Goal: Task Accomplishment & Management: Manage account settings

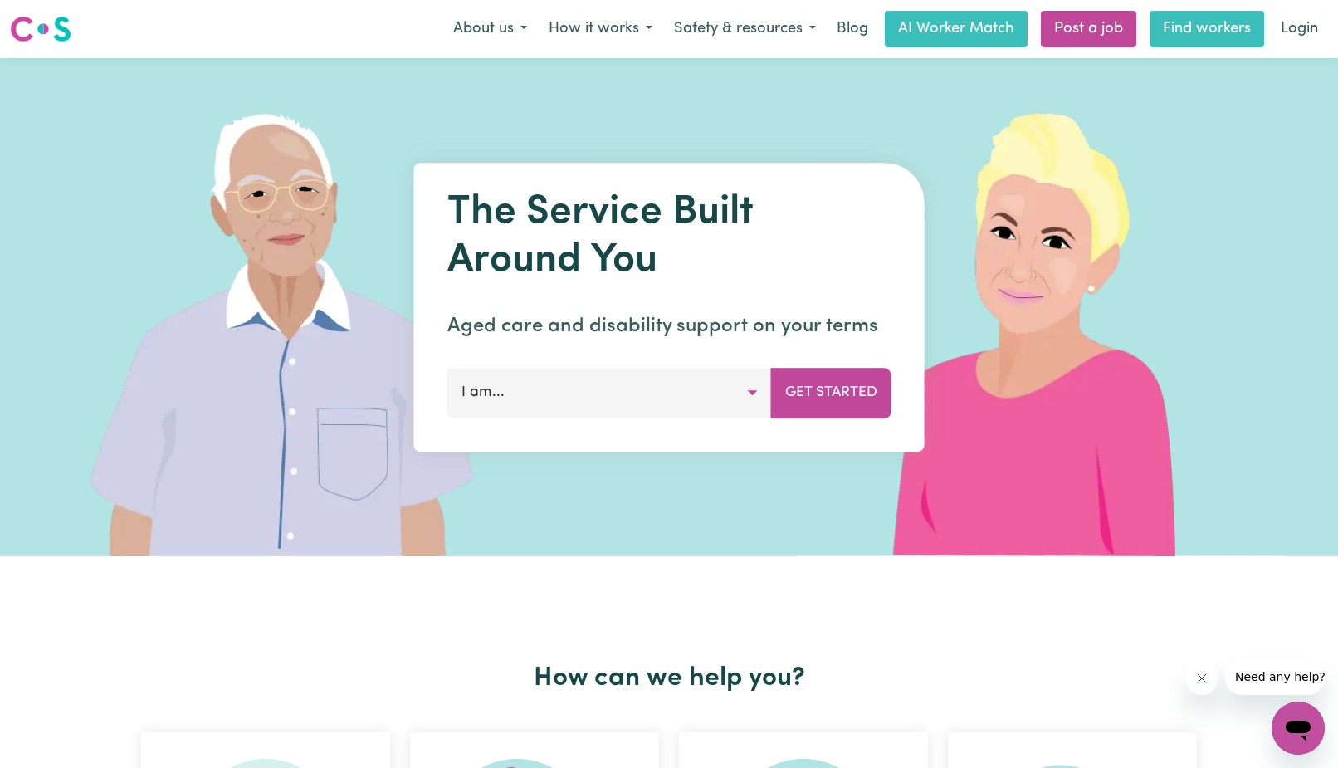
click at [1170, 33] on link "Find workers" at bounding box center [1207, 29] width 115 height 37
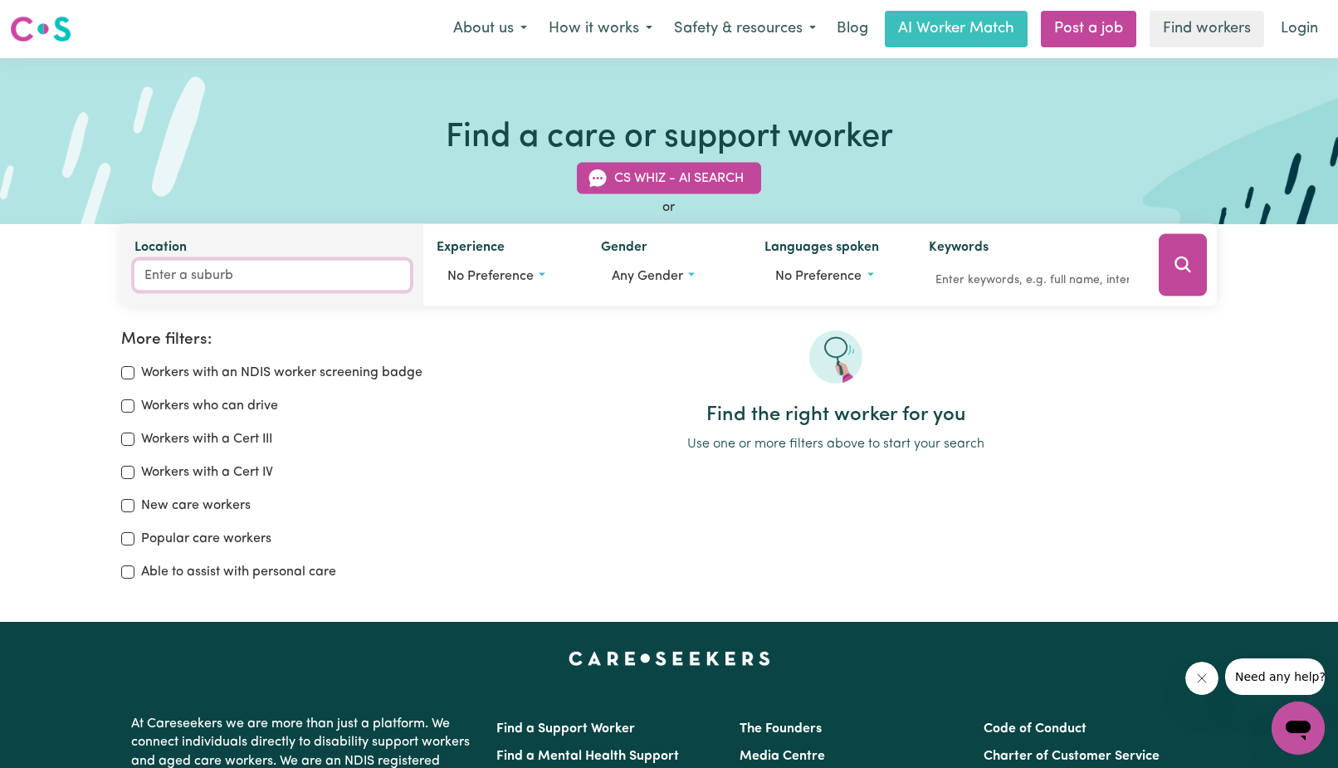
click at [168, 274] on input "Location" at bounding box center [271, 276] width 275 height 30
type input "3023"
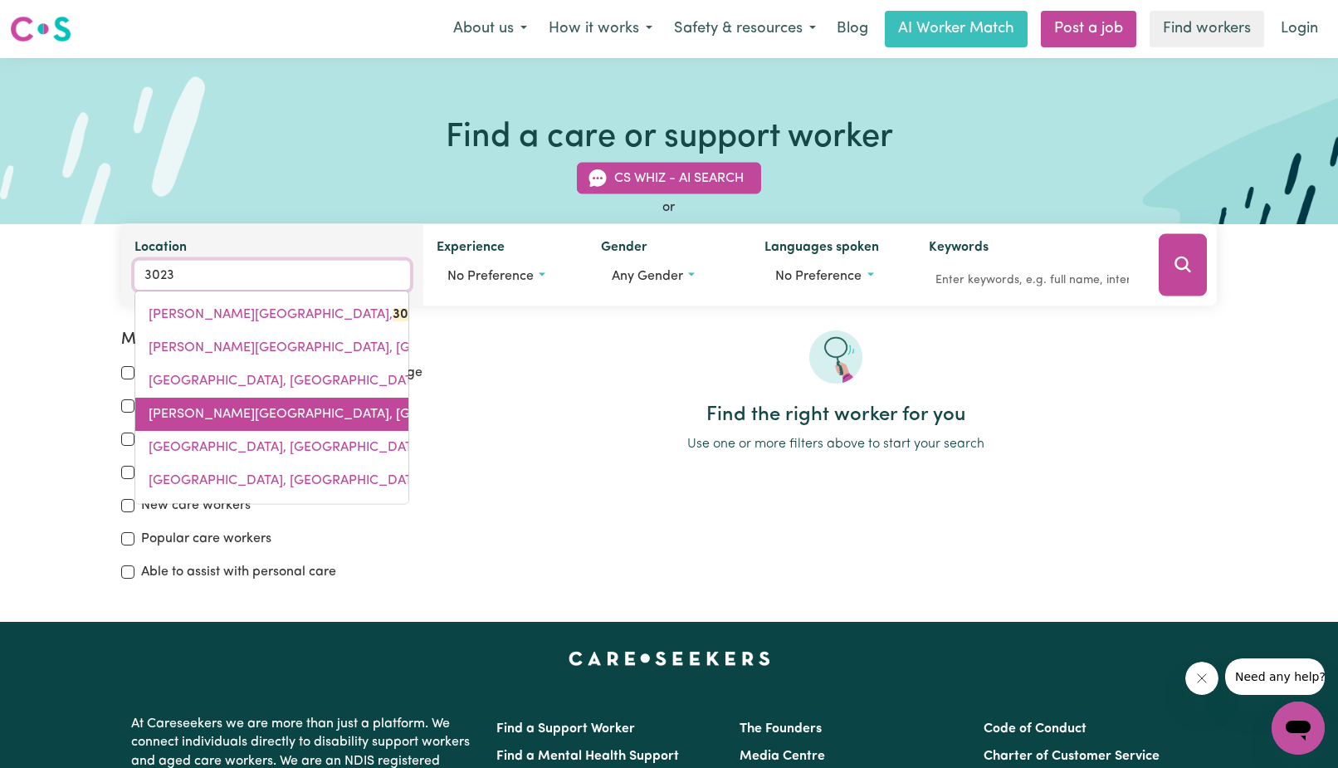
click at [214, 419] on span "[PERSON_NAME][GEOGRAPHIC_DATA]" at bounding box center [357, 414] width 416 height 13
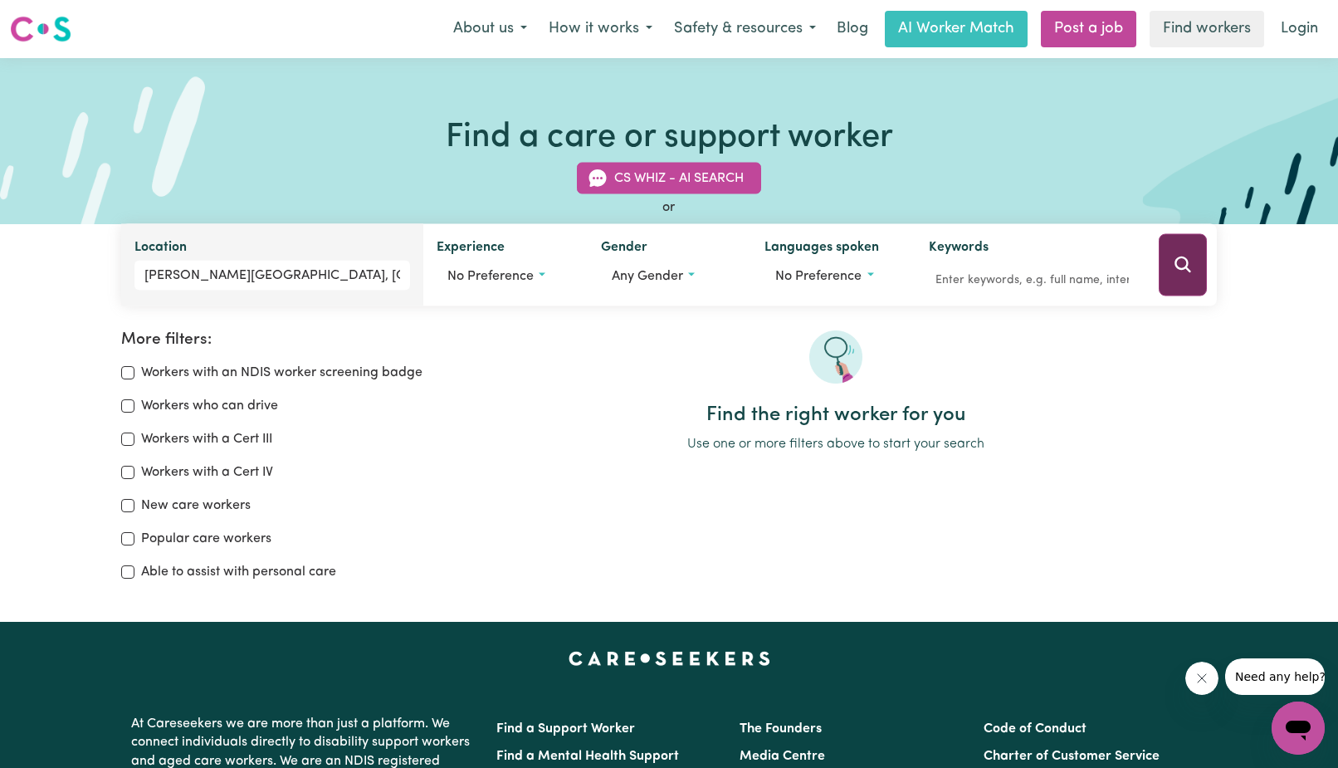
click at [1175, 265] on icon "Search" at bounding box center [1182, 264] width 16 height 16
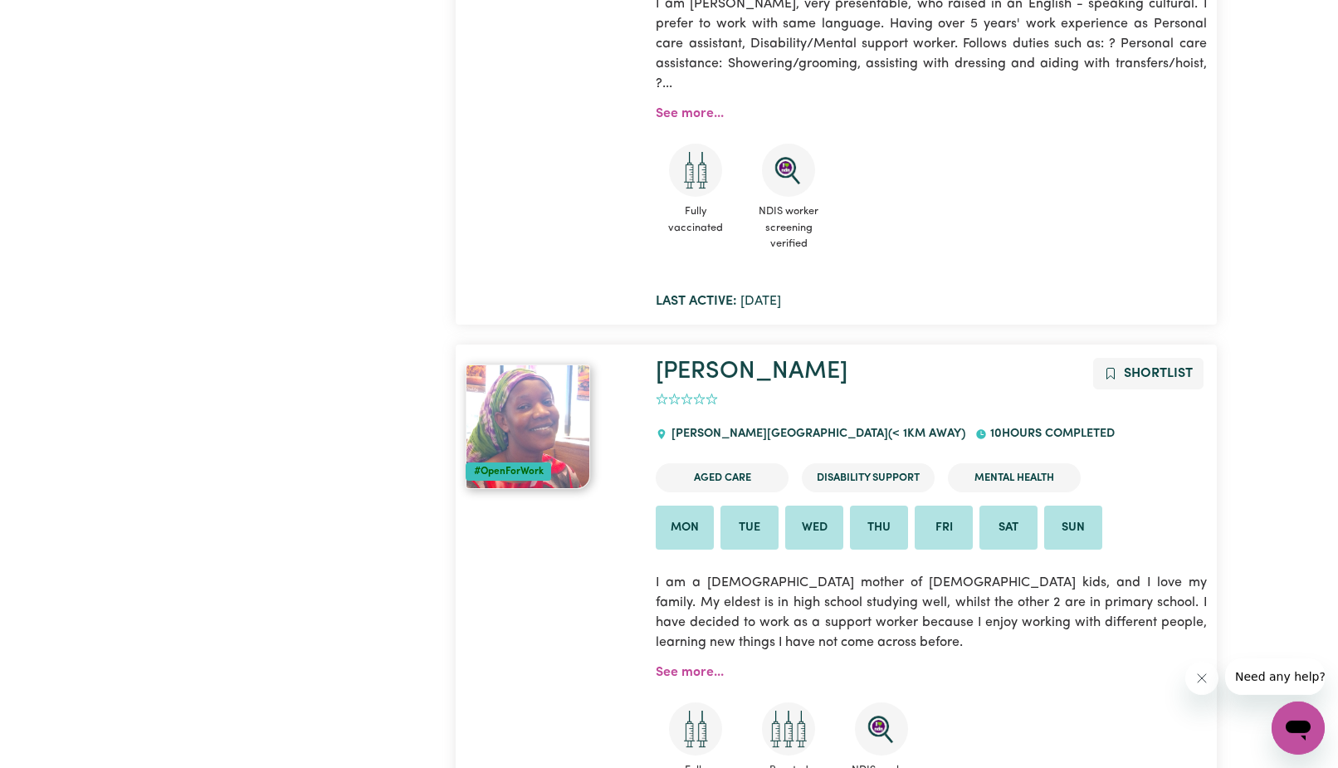
scroll to position [792, 0]
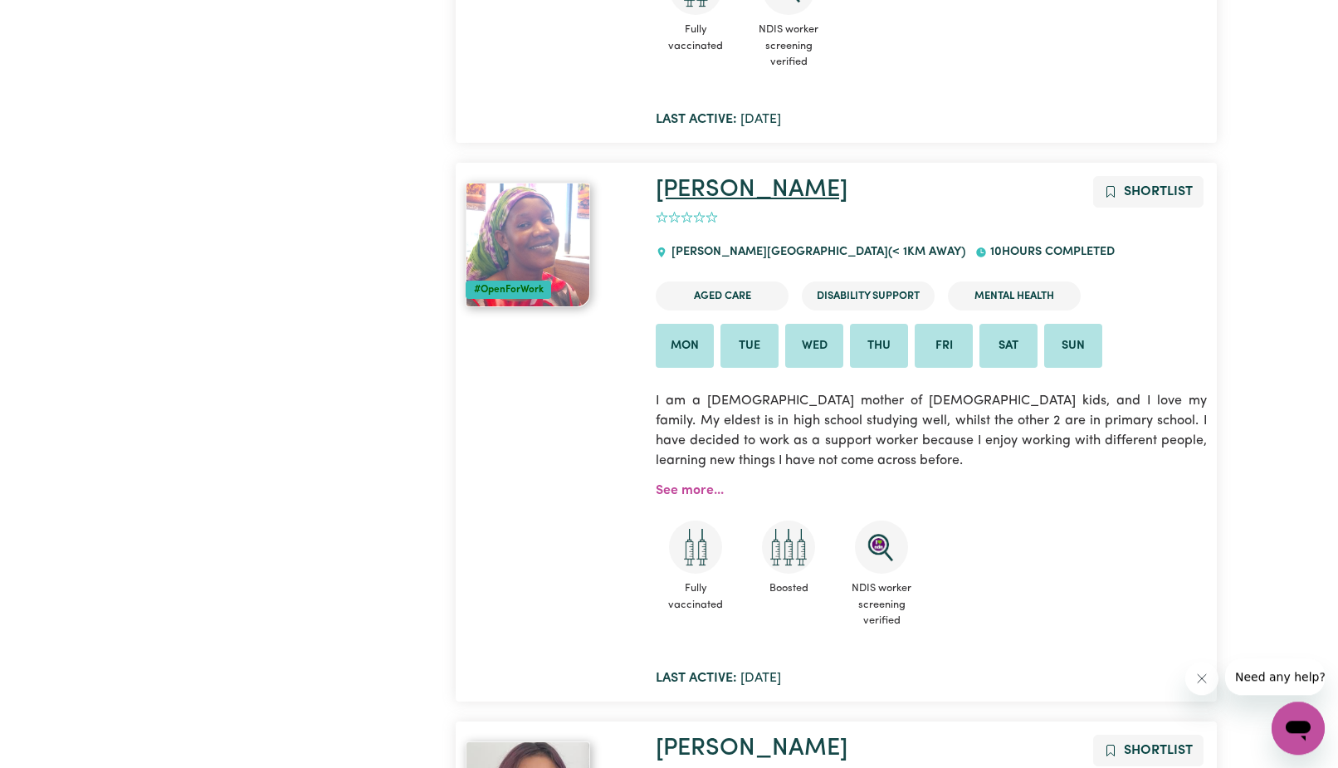
click at [696, 190] on link "[PERSON_NAME]" at bounding box center [752, 190] width 192 height 24
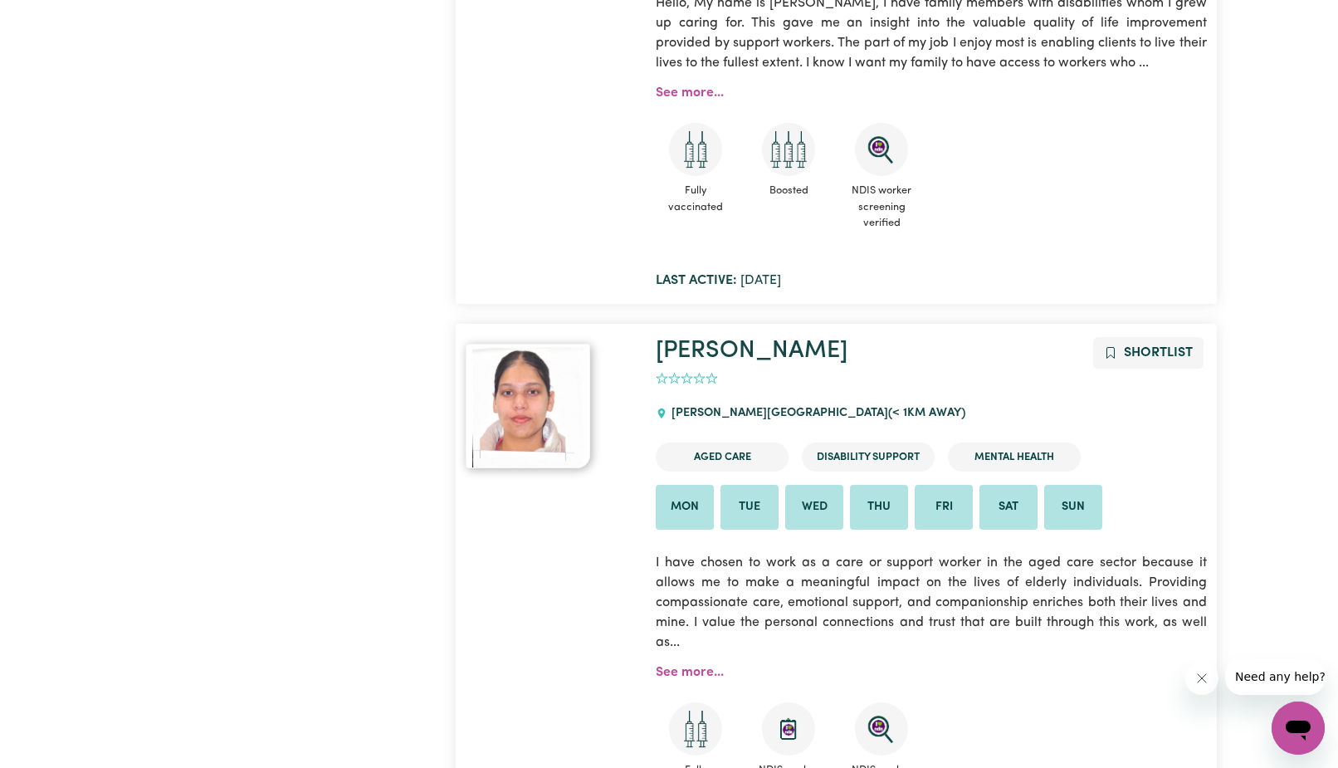
scroll to position [1913, 0]
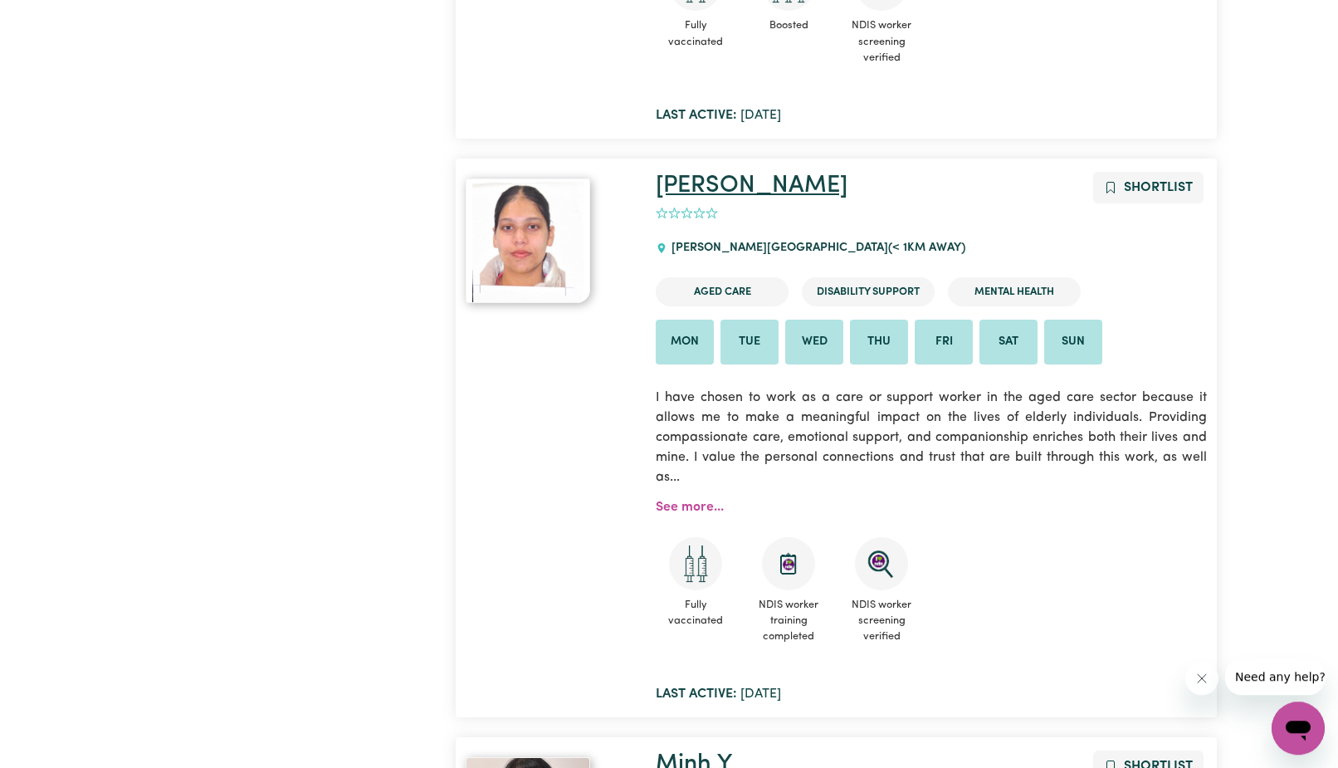
click at [682, 184] on link "[PERSON_NAME]" at bounding box center [752, 185] width 192 height 24
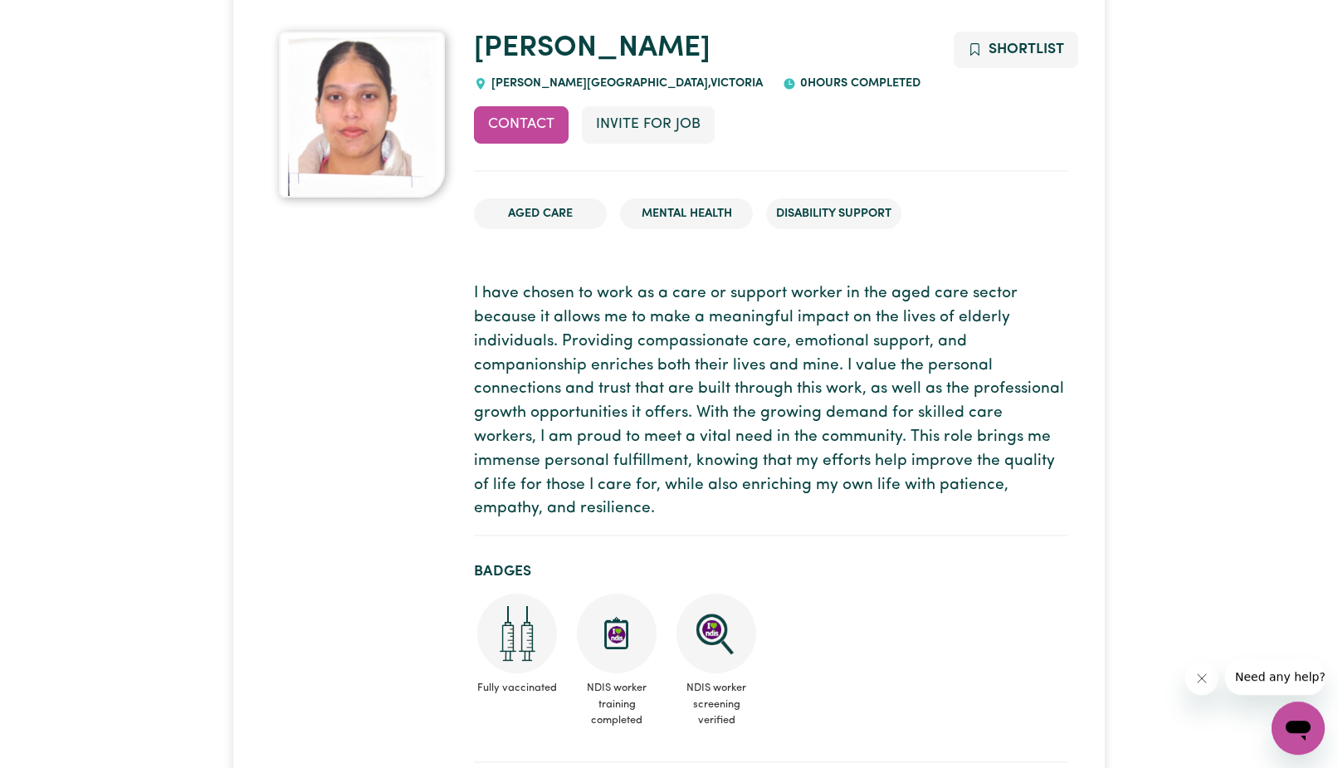
scroll to position [64, 0]
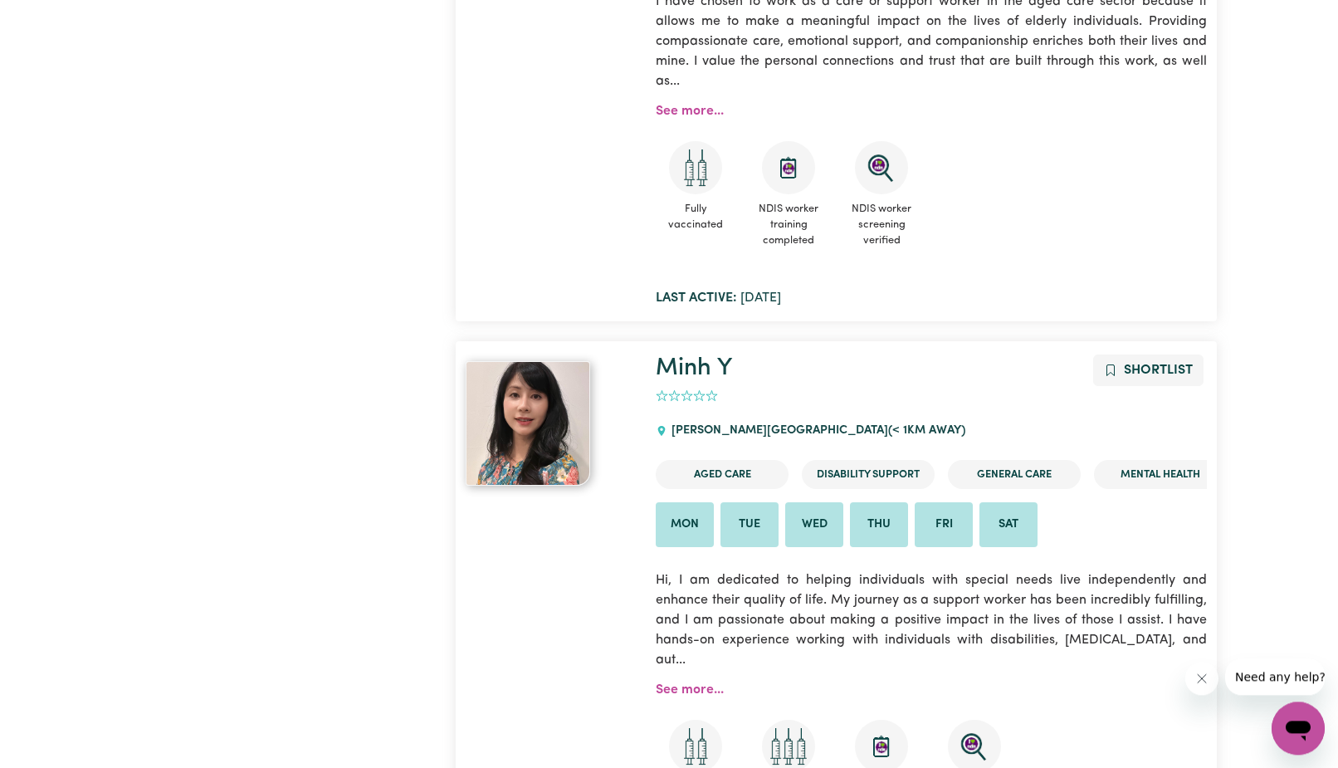
scroll to position [2639, 0]
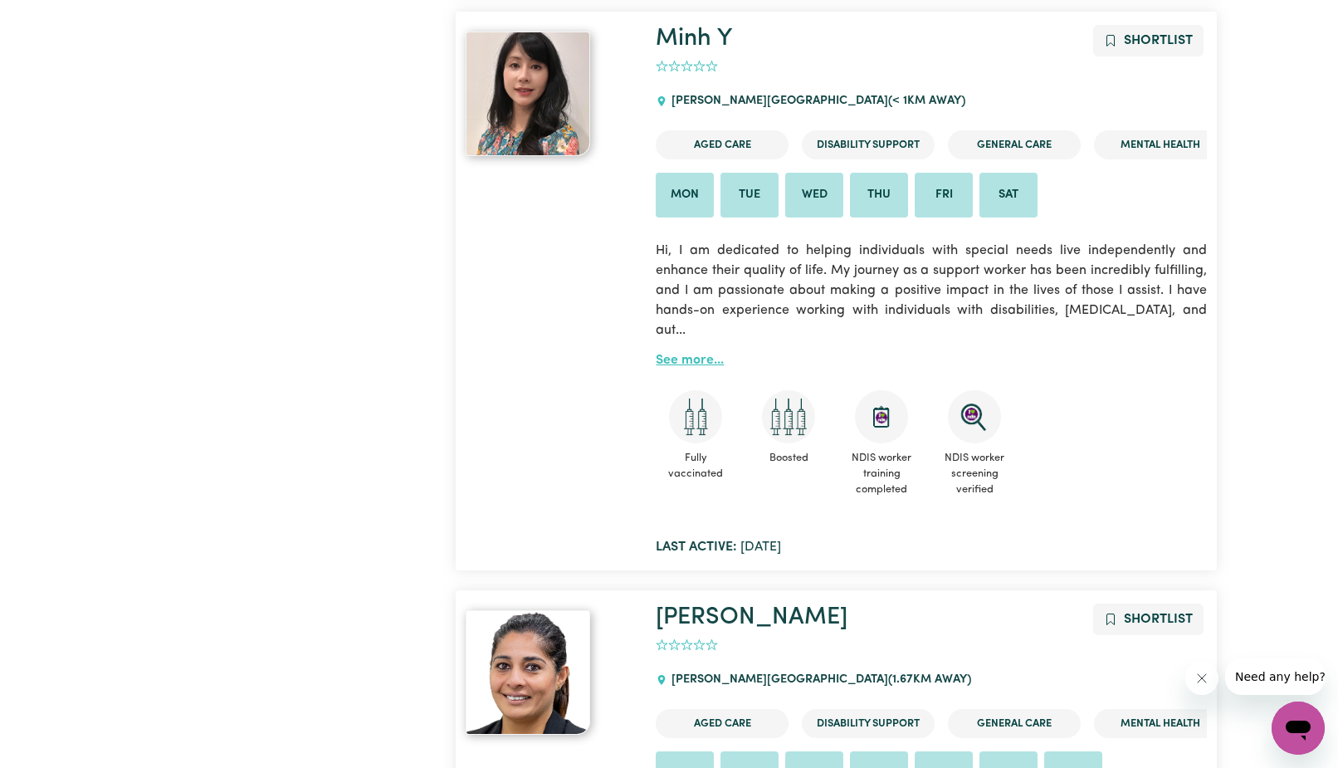
click at [681, 354] on link "See more..." at bounding box center [690, 360] width 68 height 13
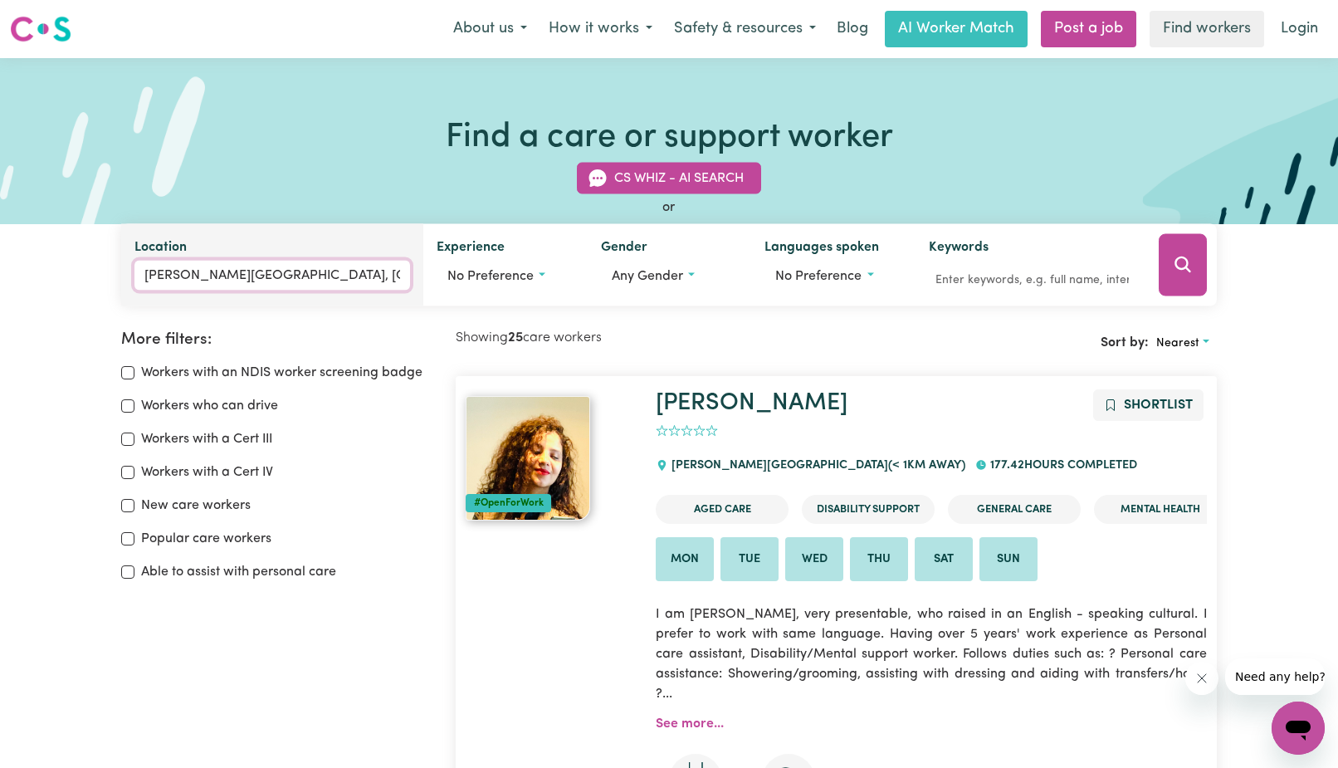
click at [223, 280] on input "[PERSON_NAME][GEOGRAPHIC_DATA], [GEOGRAPHIC_DATA]" at bounding box center [271, 276] width 275 height 30
drag, startPoint x: 343, startPoint y: 274, endPoint x: -17, endPoint y: 283, distance: 360.3
click at [134, 283] on input "[PERSON_NAME][GEOGRAPHIC_DATA], [GEOGRAPHIC_DATA]" at bounding box center [271, 276] width 275 height 30
type input "3020"
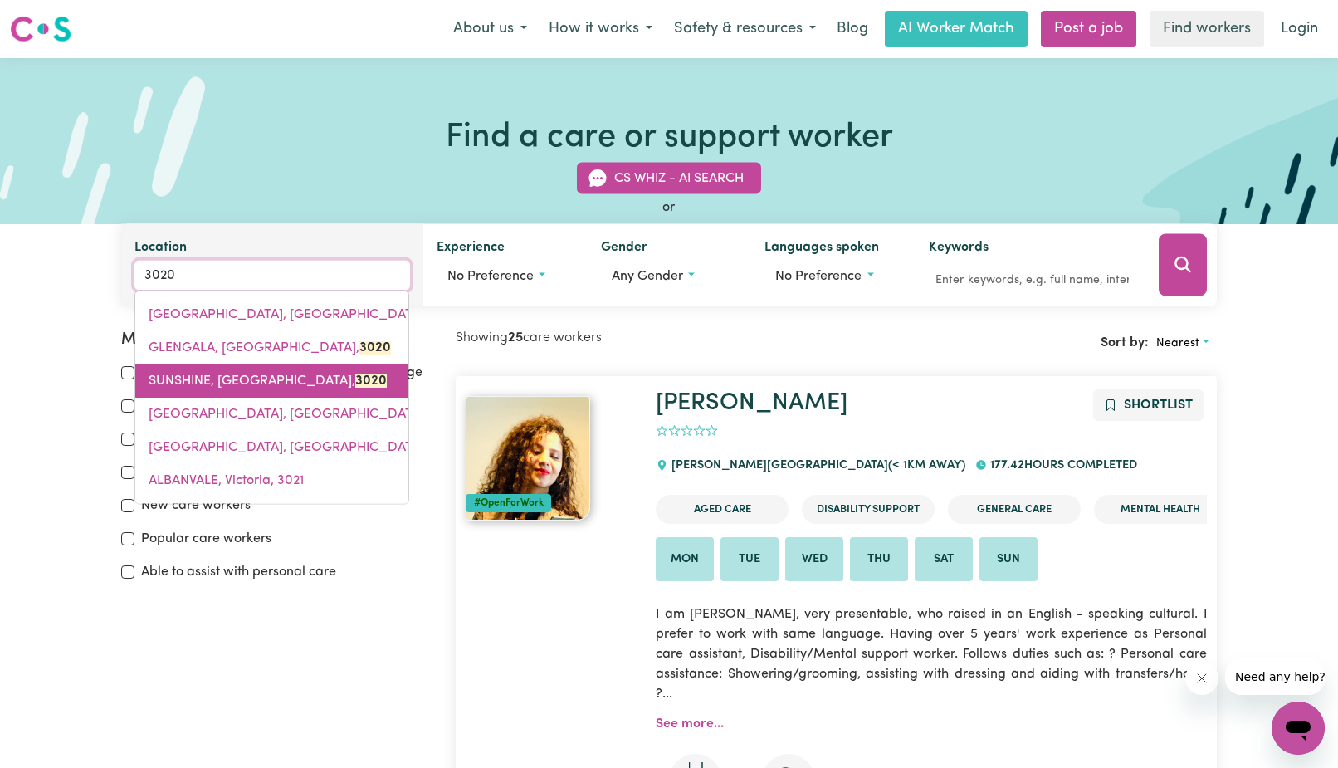
click at [186, 383] on span "SUNSHINE, [GEOGRAPHIC_DATA], 3020" at bounding box center [268, 380] width 238 height 13
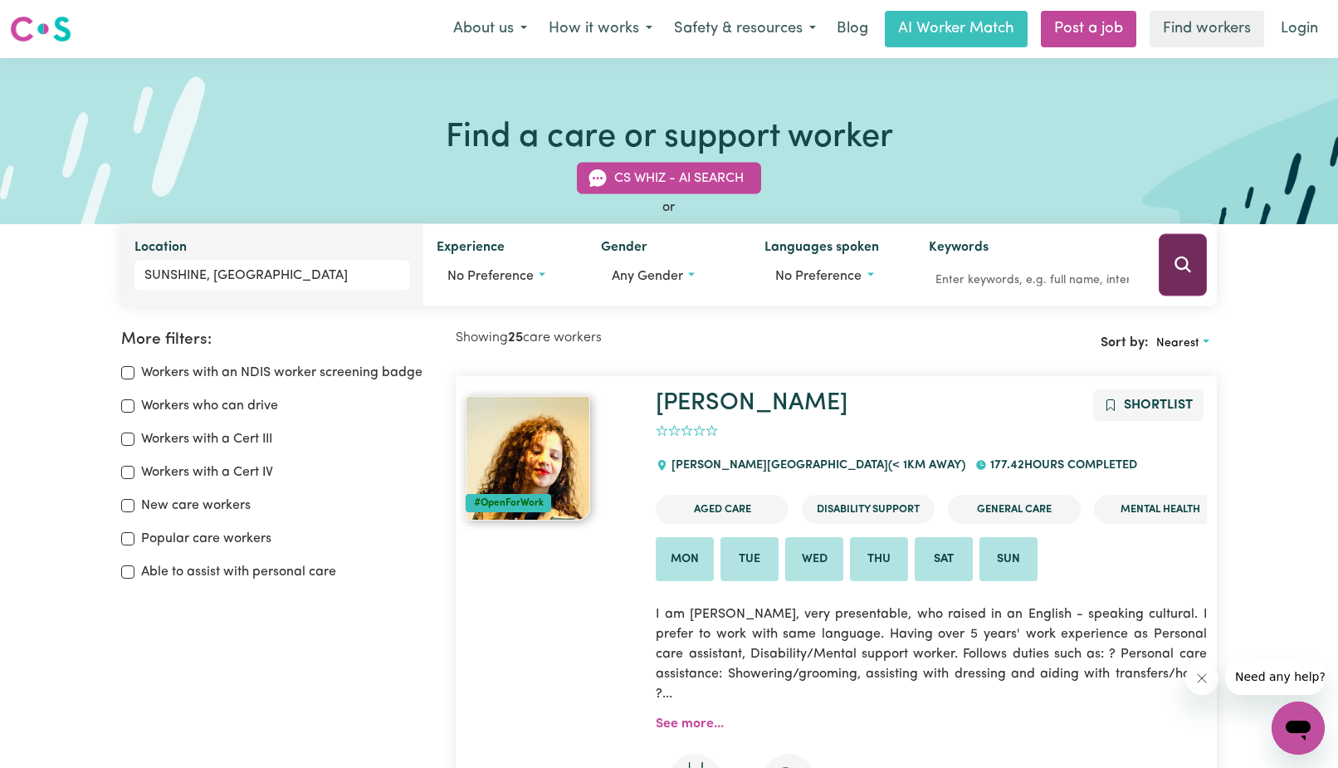
drag, startPoint x: 1174, startPoint y: 266, endPoint x: 1349, endPoint y: 383, distance: 210.6
click at [1174, 266] on icon "Search" at bounding box center [1183, 265] width 20 height 20
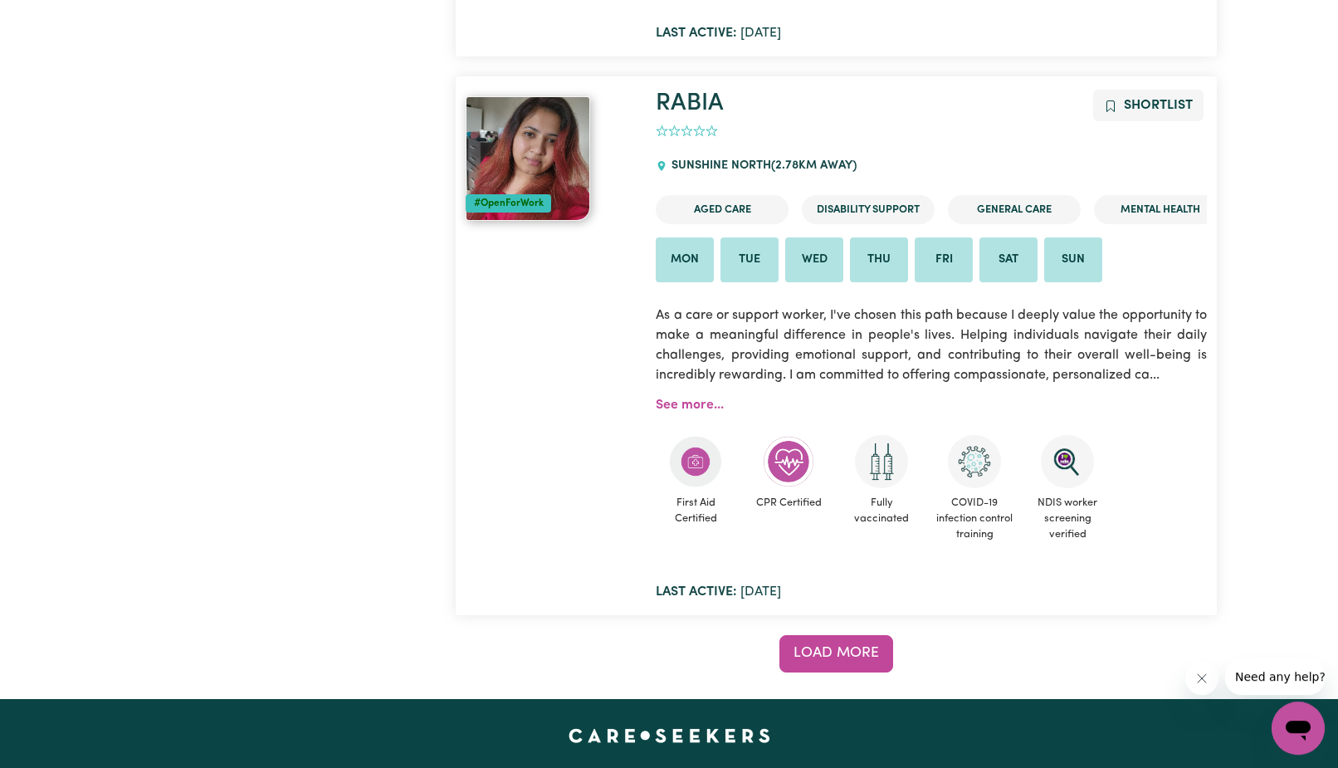
scroll to position [13169, 0]
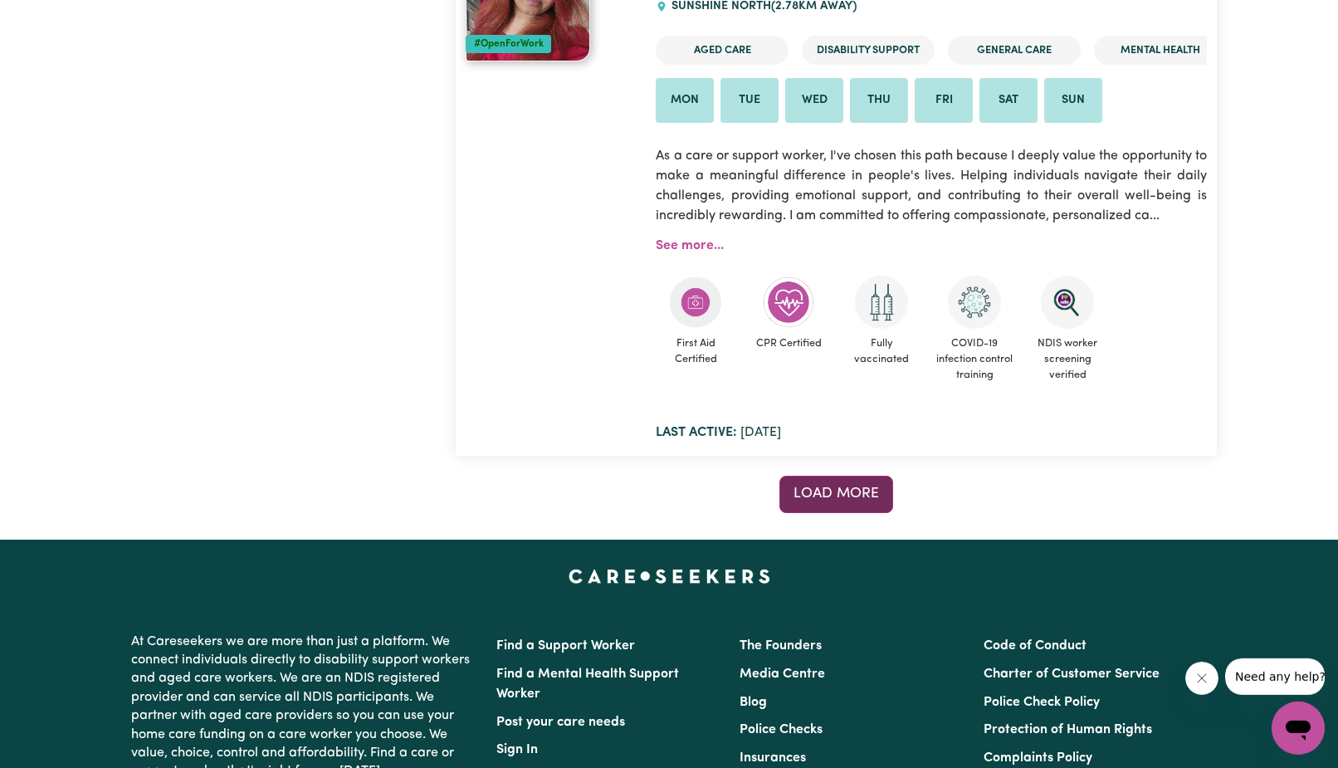
click at [835, 486] on span "Load more" at bounding box center [836, 493] width 85 height 14
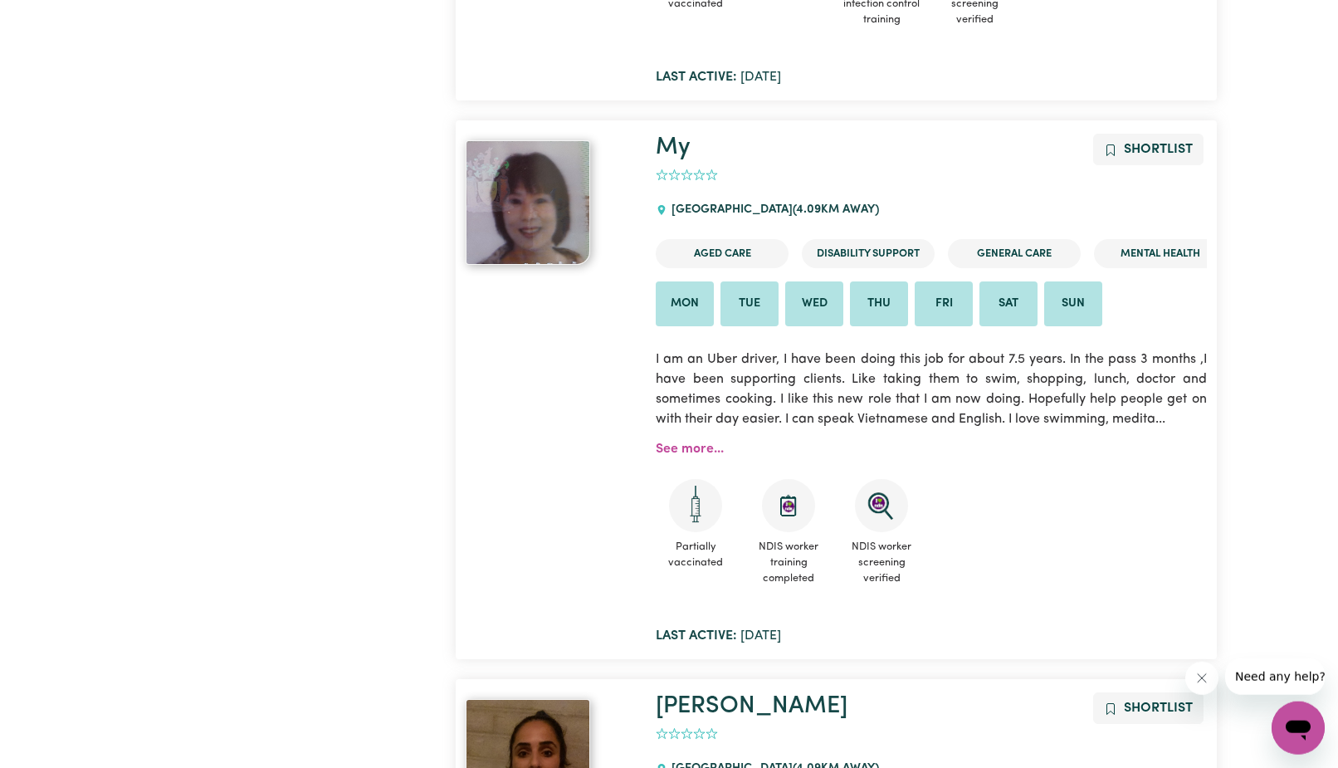
scroll to position [14453, 0]
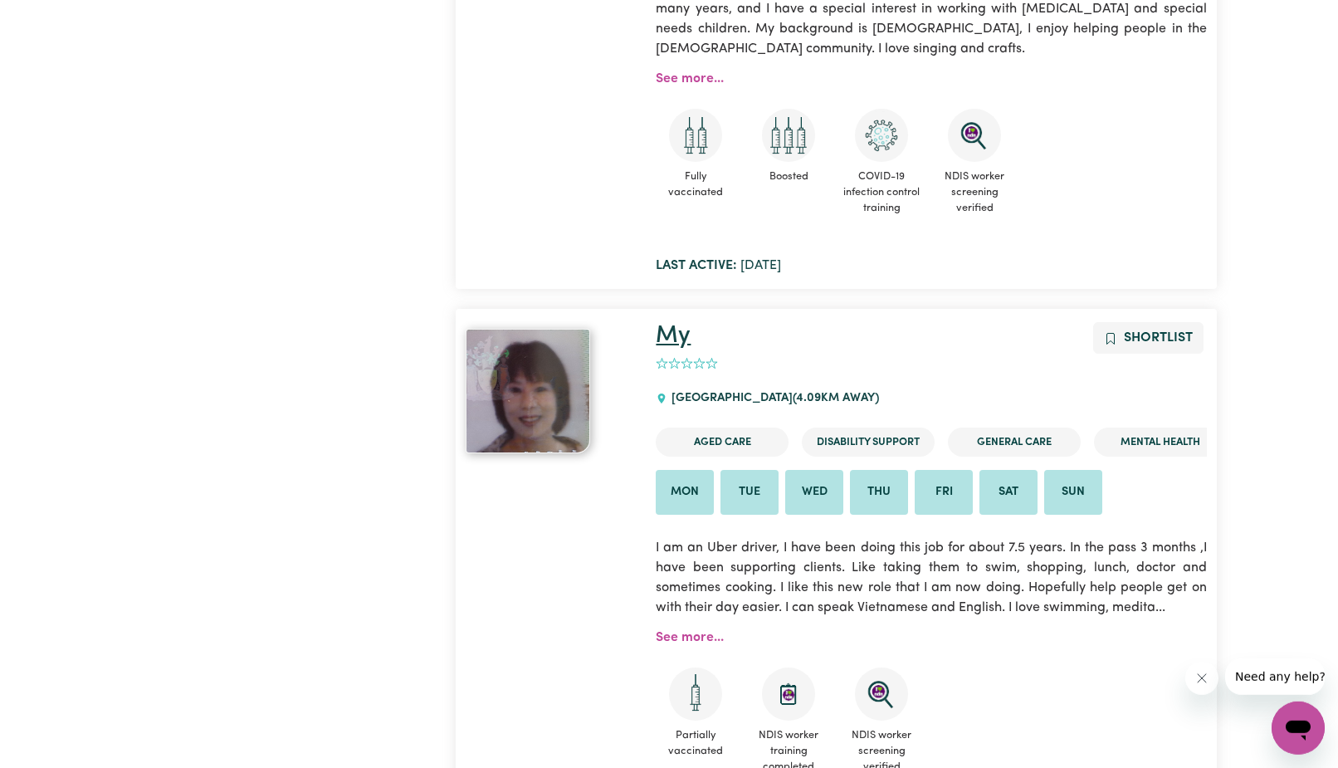
click at [678, 324] on link "My" at bounding box center [673, 336] width 35 height 24
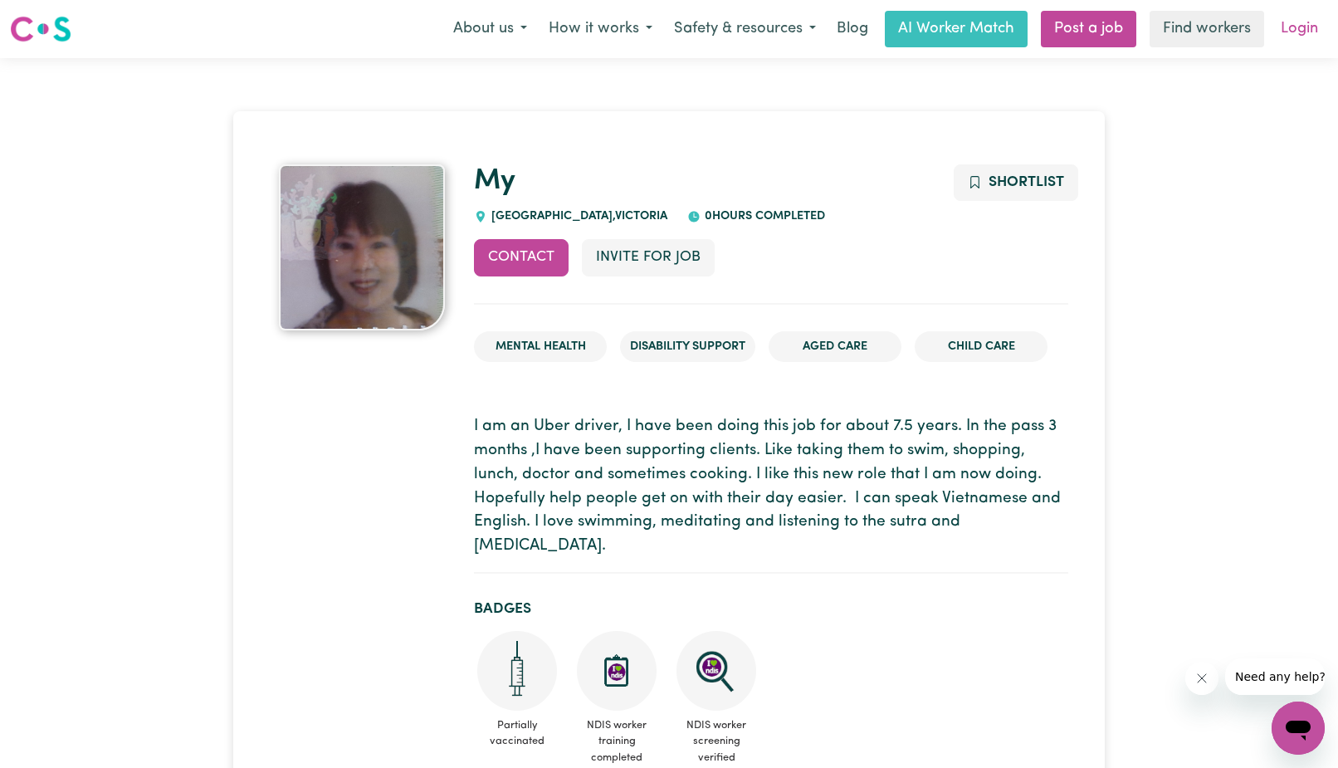
click at [1301, 26] on link "Login" at bounding box center [1299, 29] width 57 height 37
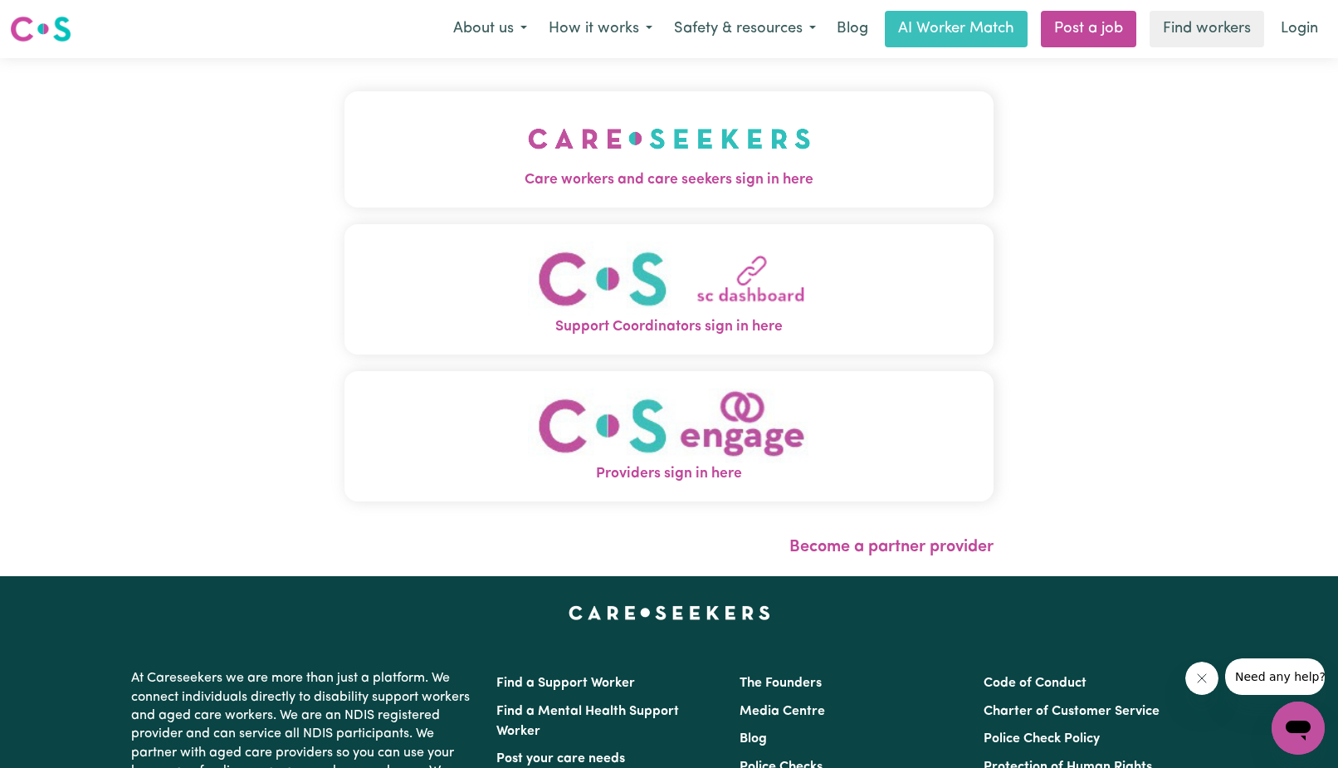
click at [682, 175] on span "Care workers and care seekers sign in here" at bounding box center [668, 180] width 649 height 22
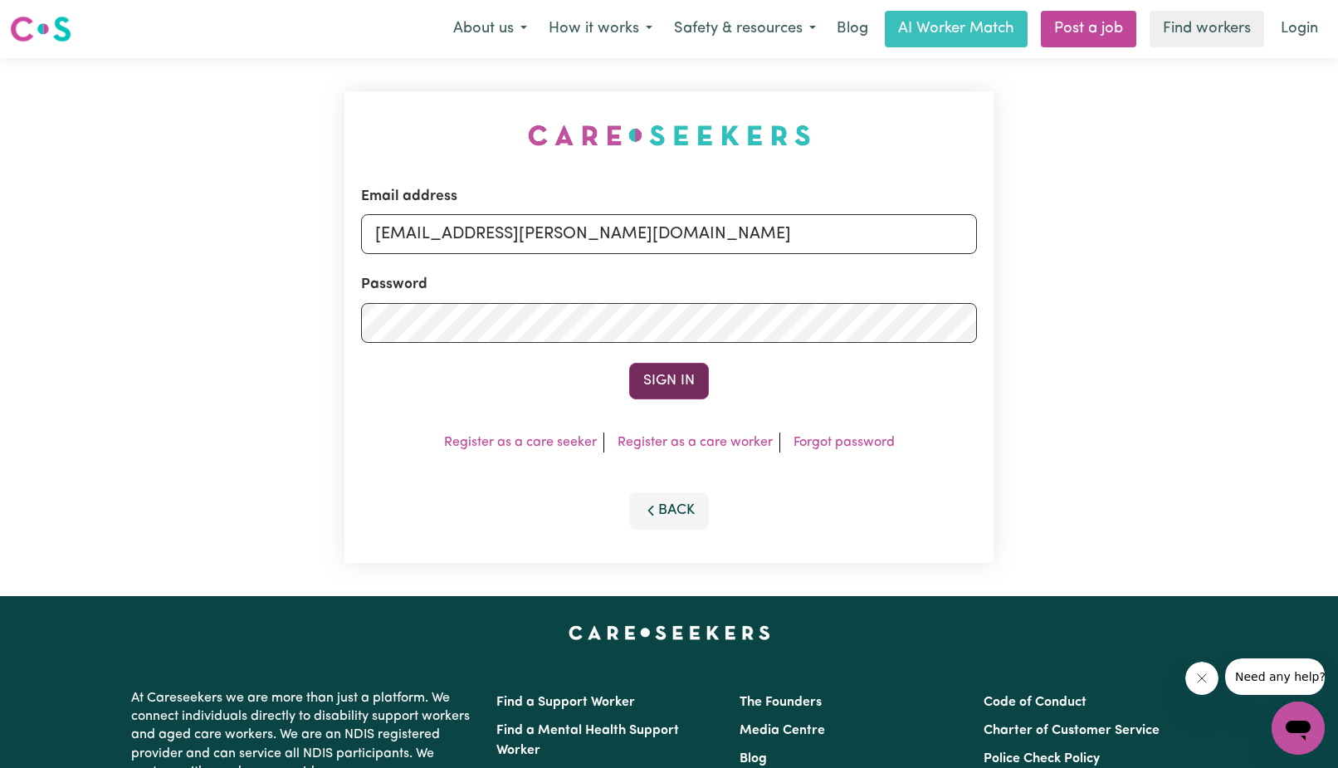
click at [669, 392] on button "Sign In" at bounding box center [669, 381] width 80 height 37
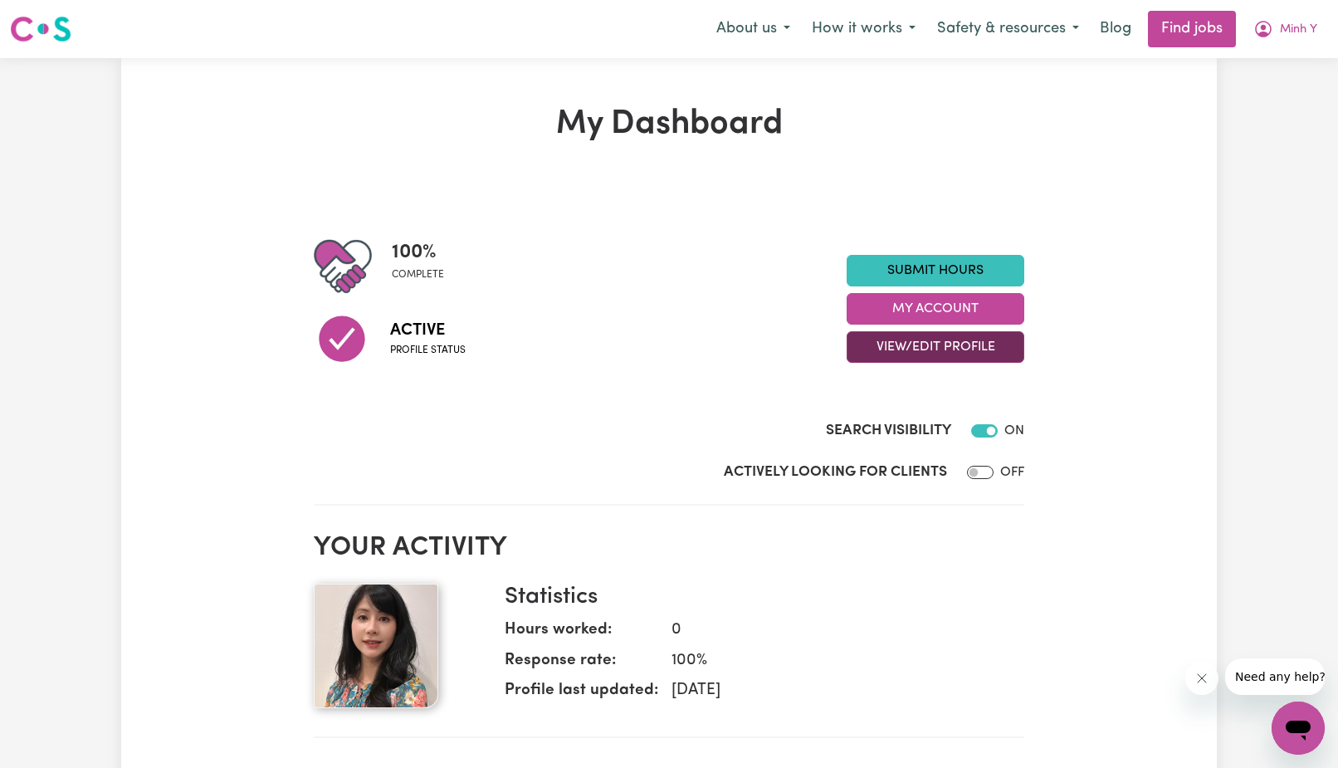
click at [928, 345] on button "View/Edit Profile" at bounding box center [936, 347] width 178 height 32
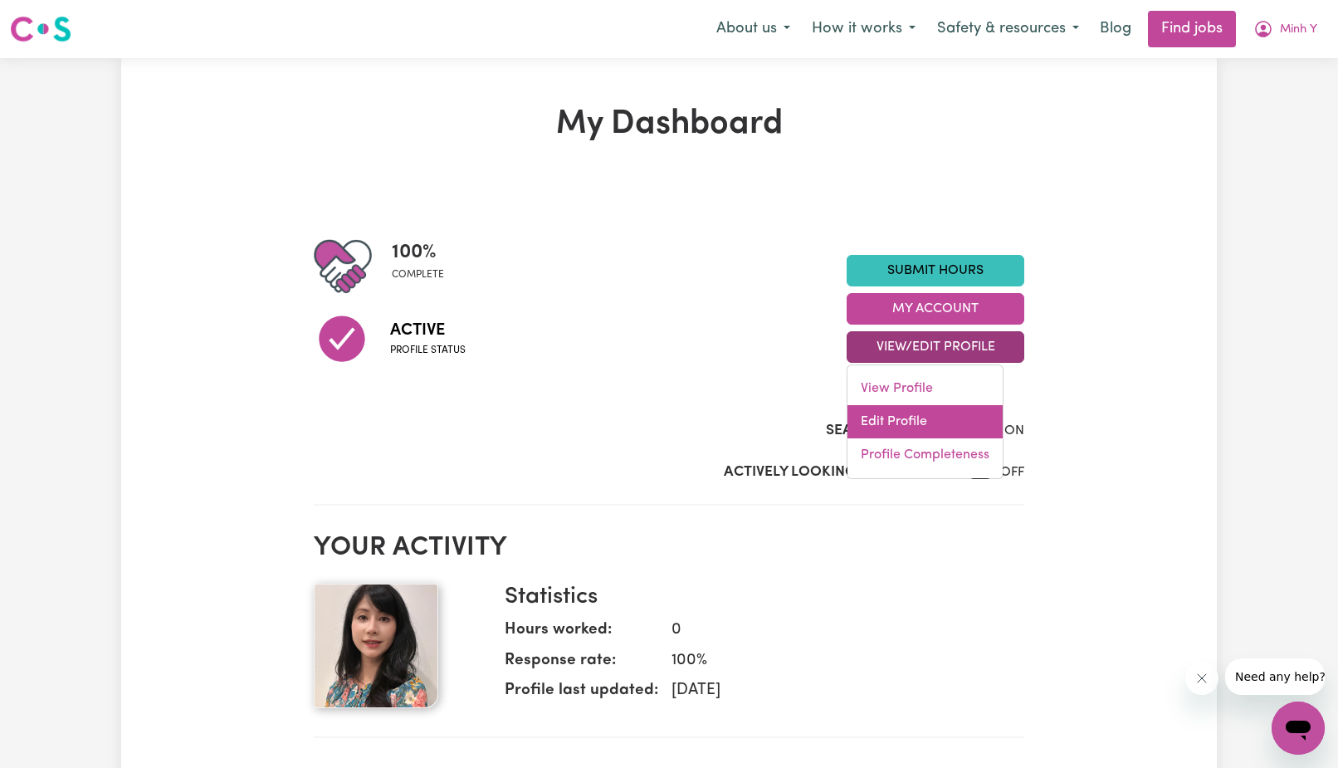
click at [894, 418] on link "Edit Profile" at bounding box center [924, 421] width 155 height 33
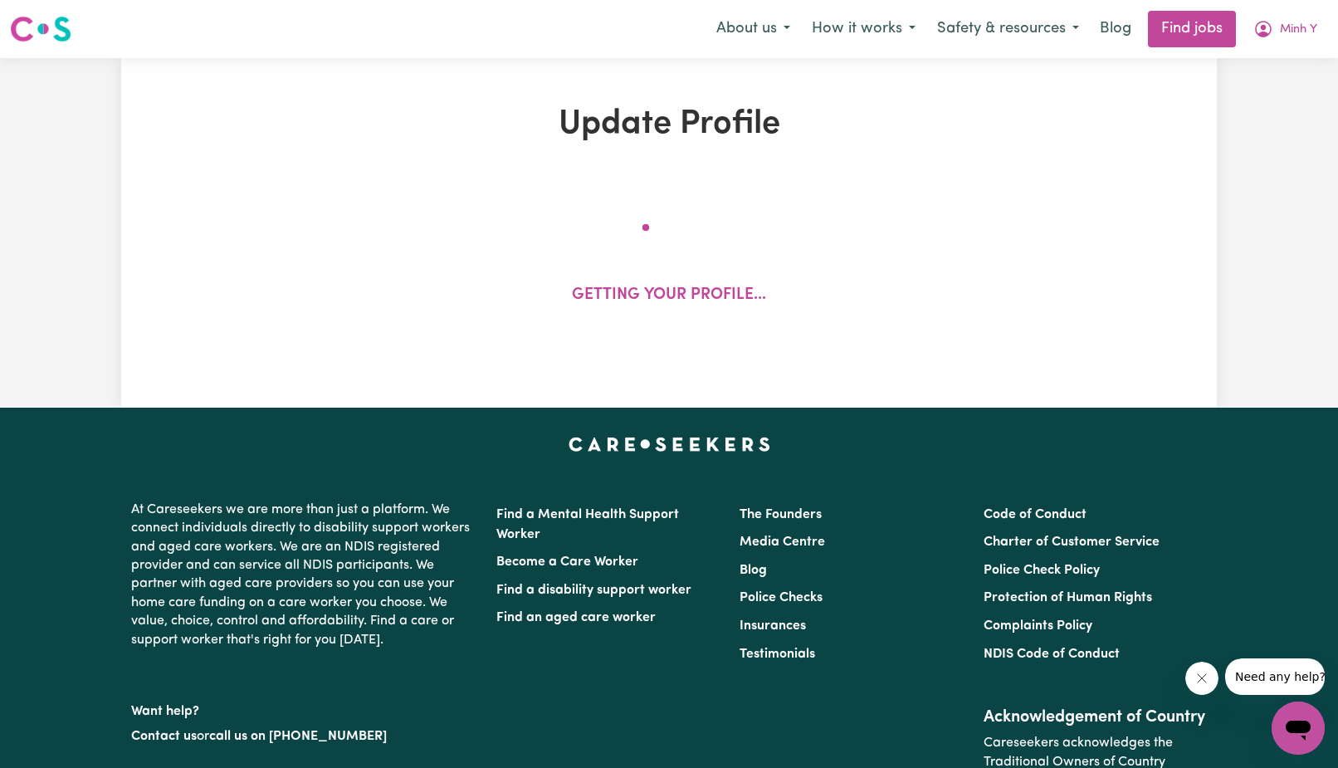
select select "[DEMOGRAPHIC_DATA]"
select select "[DEMOGRAPHIC_DATA] Citizen"
select select "Studying a healthcare related degree or qualification"
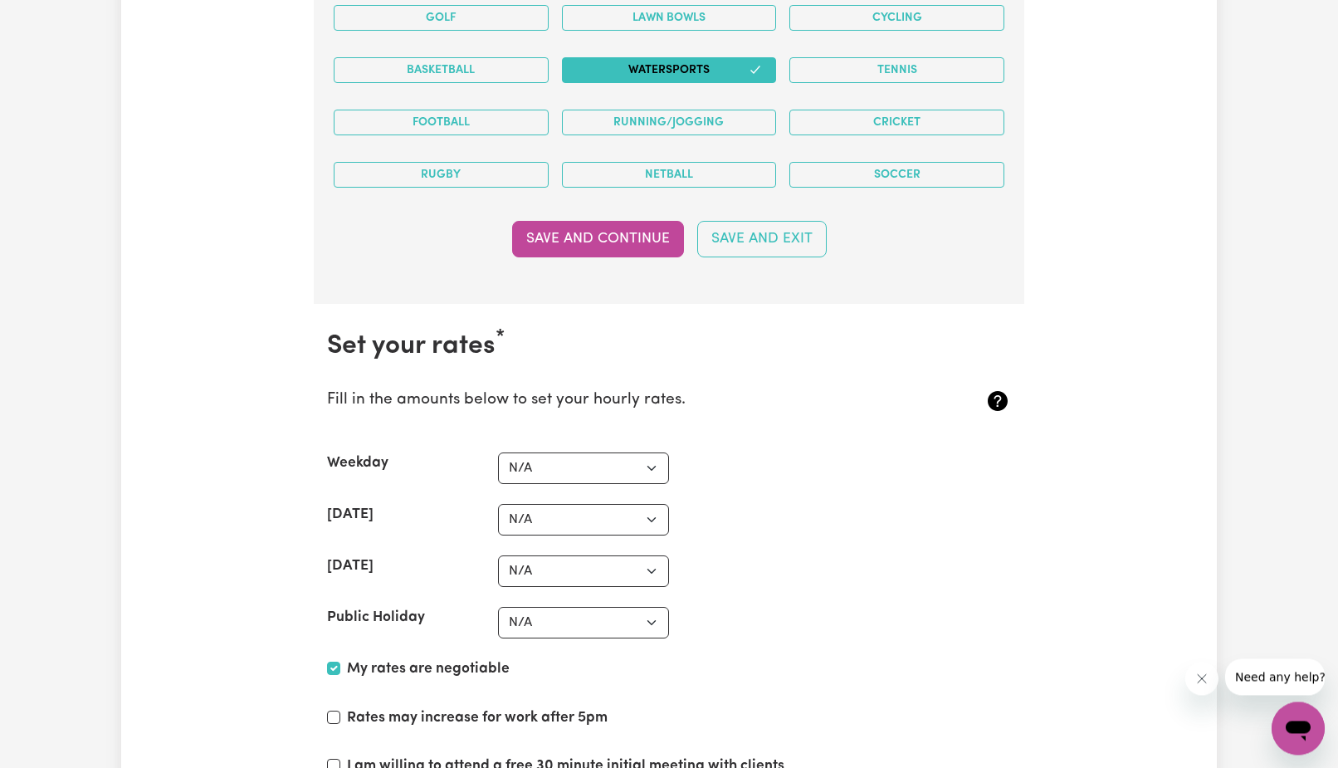
scroll to position [3782, 0]
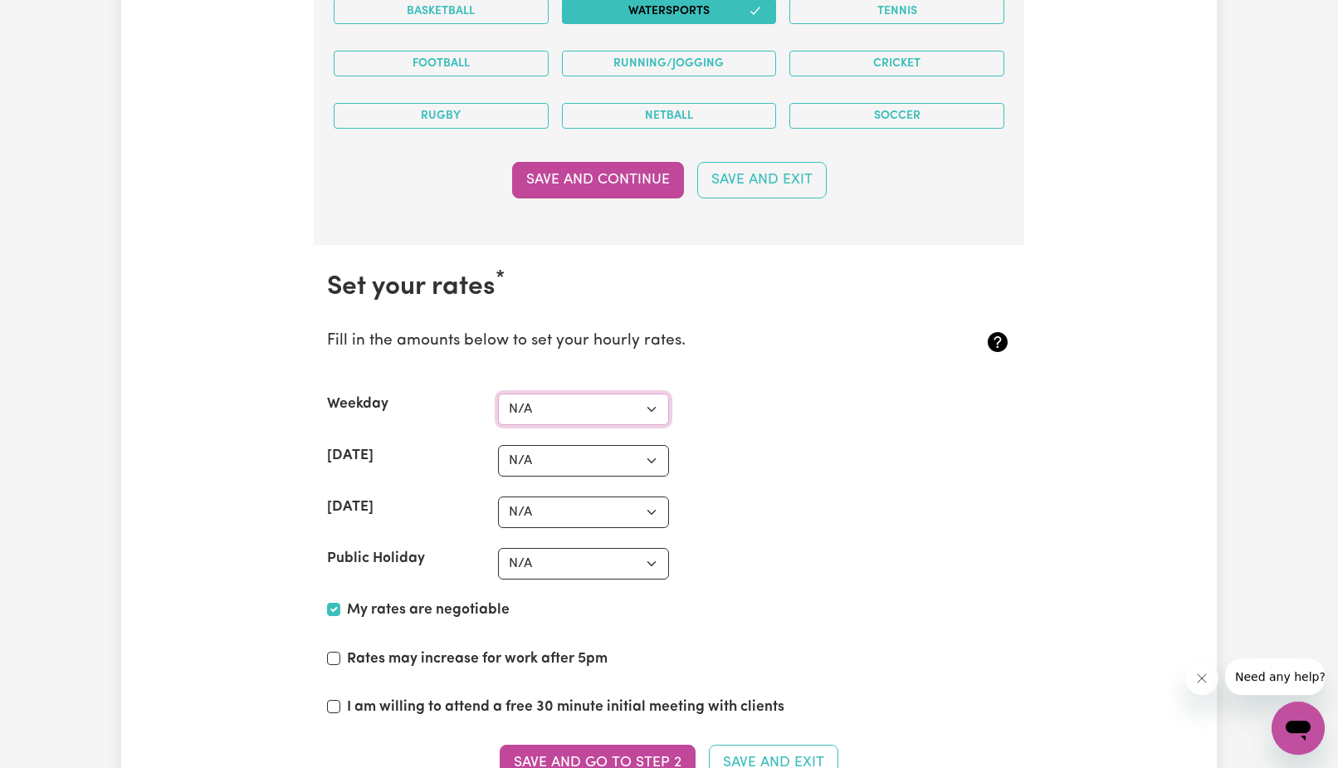
click at [498, 393] on select "N/A $37 $38 $39 $40 $41 $42 $43 $44 $45 $46 $47 $48 $49 $50 $51 $52 $53 $54 $55…" at bounding box center [583, 409] width 171 height 32
select select "45"
click option "$45" at bounding box center [0, 0] width 0 height 0
click at [498, 445] on select "N/A $37 $38 $39 $40 $41 $42 $43 $44 $45 $46 $47 $48 $49 $50 $51 $52 $53 $54 $55…" at bounding box center [583, 461] width 171 height 32
select select "65"
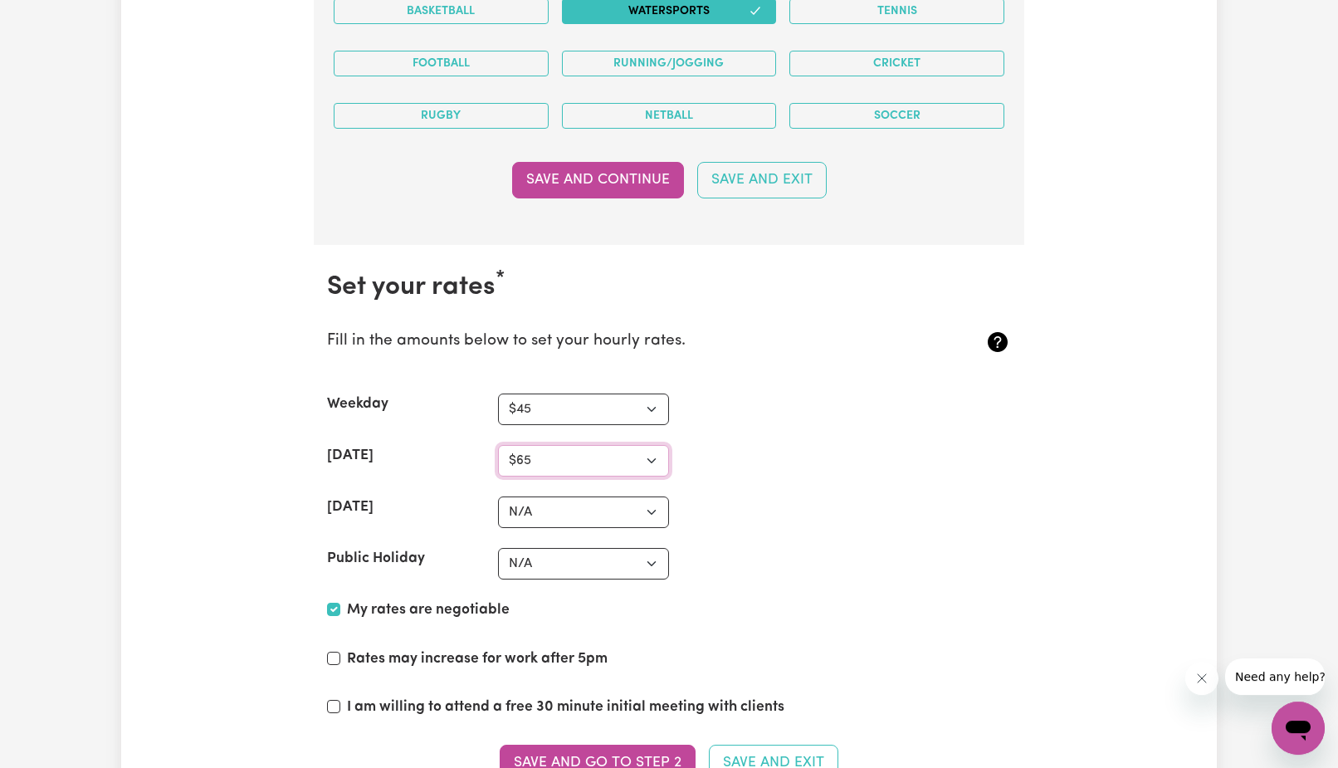
click option "$65" at bounding box center [0, 0] width 0 height 0
click at [498, 496] on select "N/A $37 $38 $39 $40 $41 $42 $43 $44 $45 $46 $47 $48 $49 $50 $51 $52 $53 $54 $55…" at bounding box center [583, 512] width 171 height 32
select select "80"
click option "$80" at bounding box center [0, 0] width 0 height 0
click at [498, 548] on select "N/A $37 $38 $39 $40 $41 $42 $43 $44 $45 $46 $47 $48 $49 $50 $51 $52 $53 $54 $55…" at bounding box center [583, 564] width 171 height 32
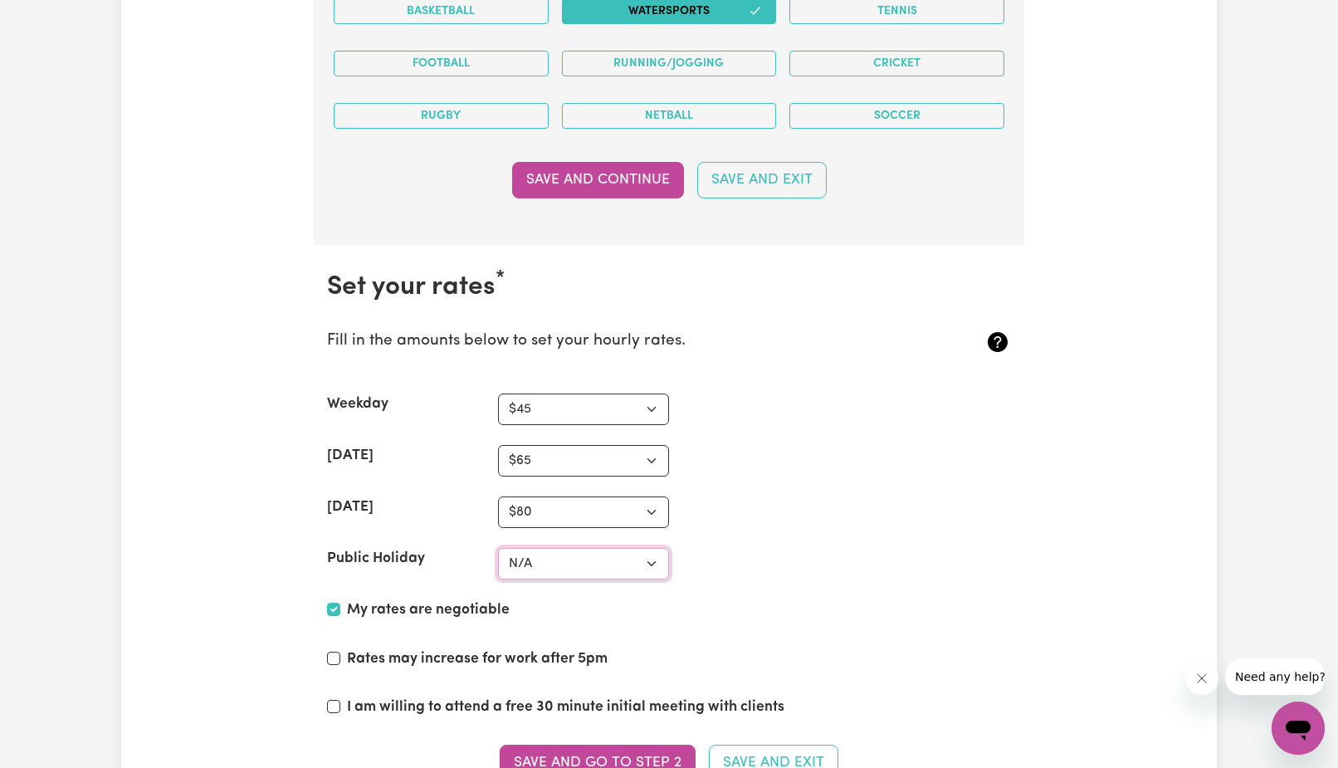
select select "80"
click option "$80" at bounding box center [0, 0] width 0 height 0
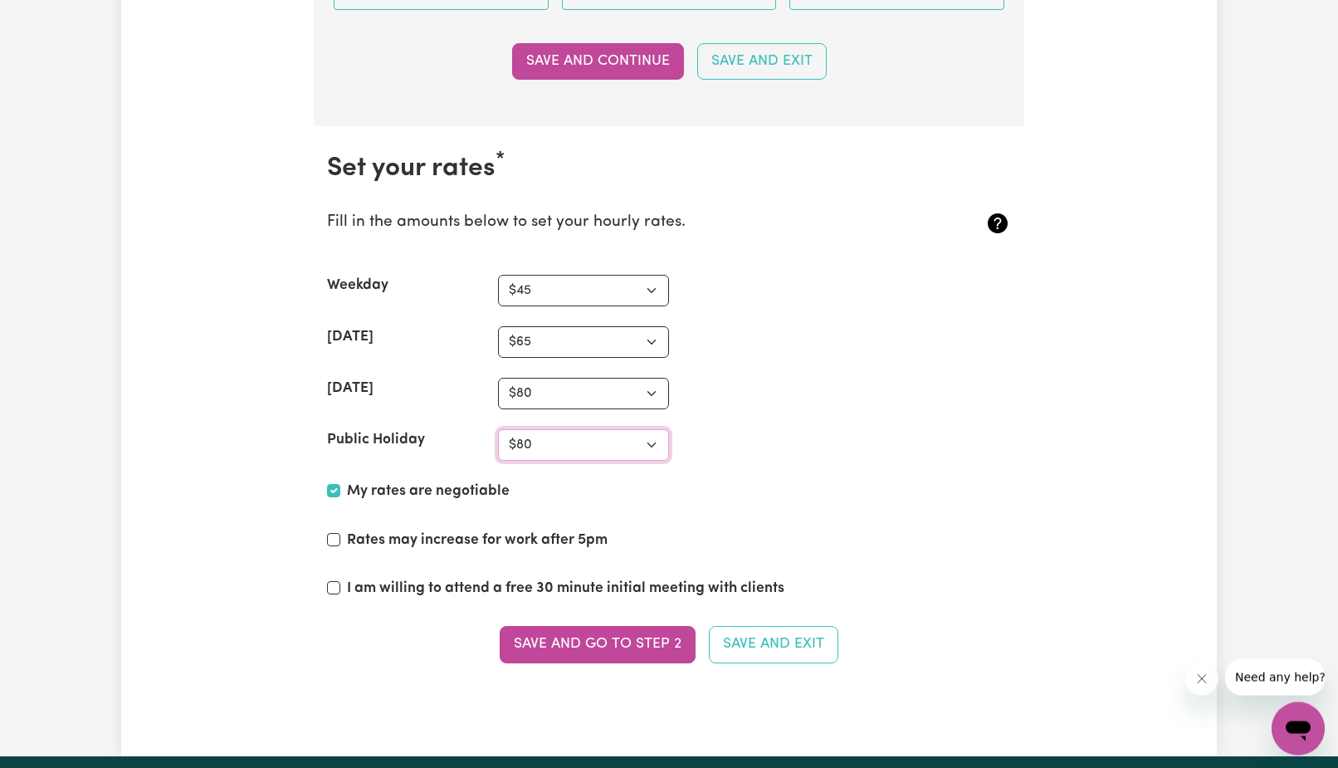
scroll to position [3983, 0]
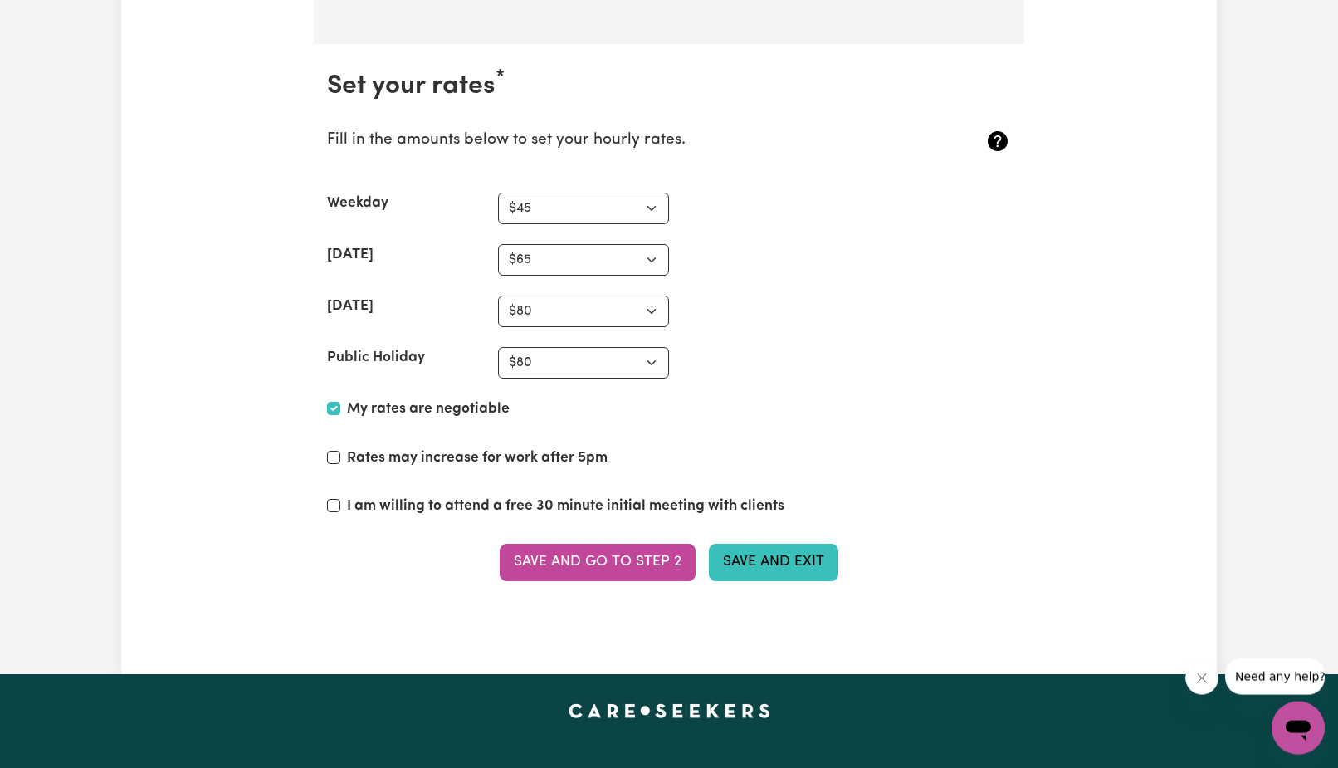
click at [789, 566] on button "Save and Exit" at bounding box center [773, 562] width 129 height 37
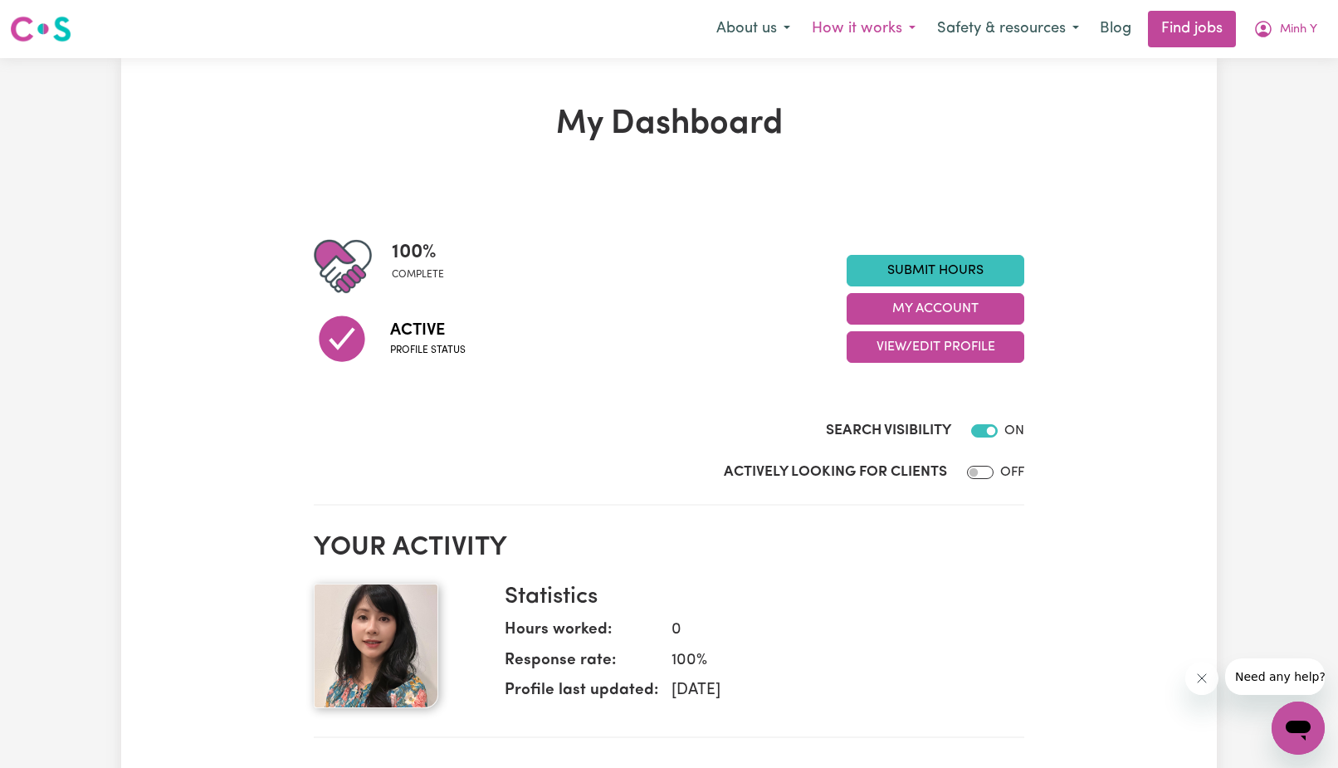
click at [880, 32] on button "How it works" at bounding box center [863, 29] width 125 height 35
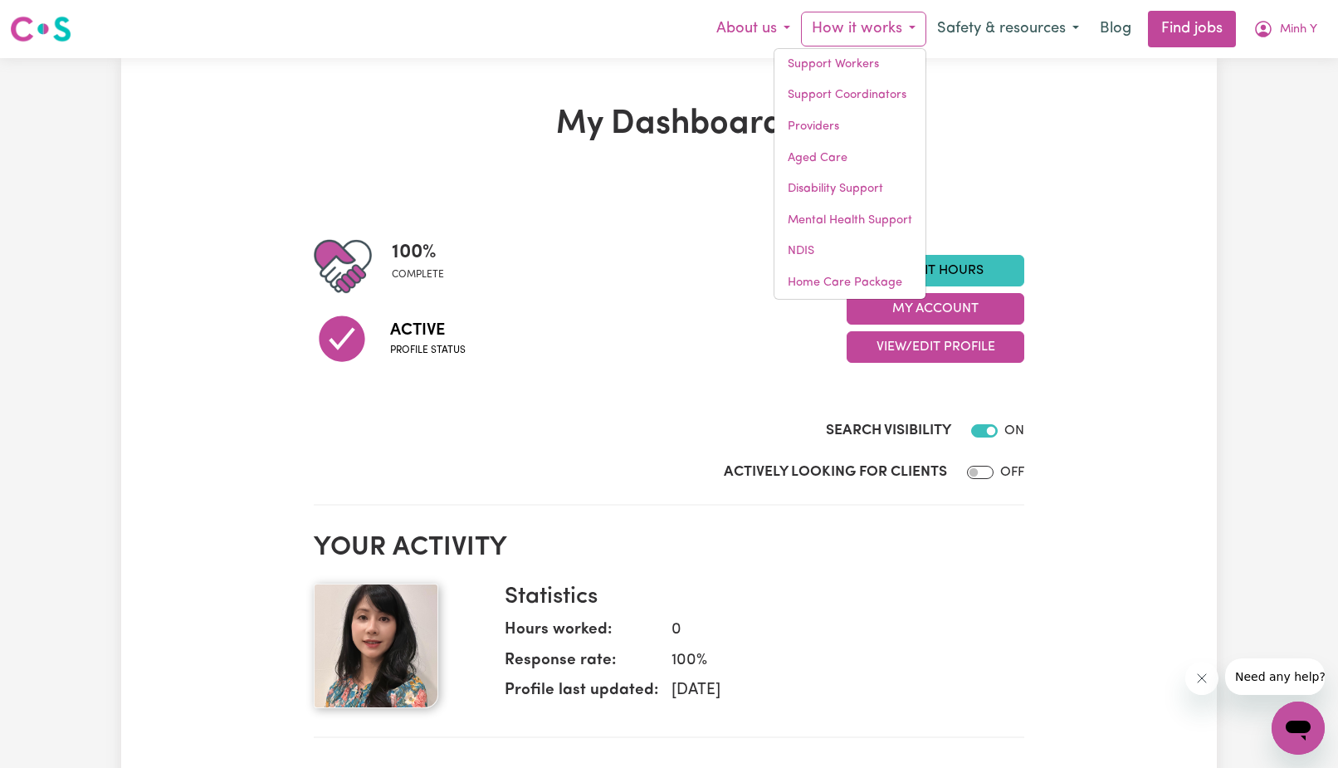
click at [754, 30] on button "About us" at bounding box center [753, 29] width 95 height 35
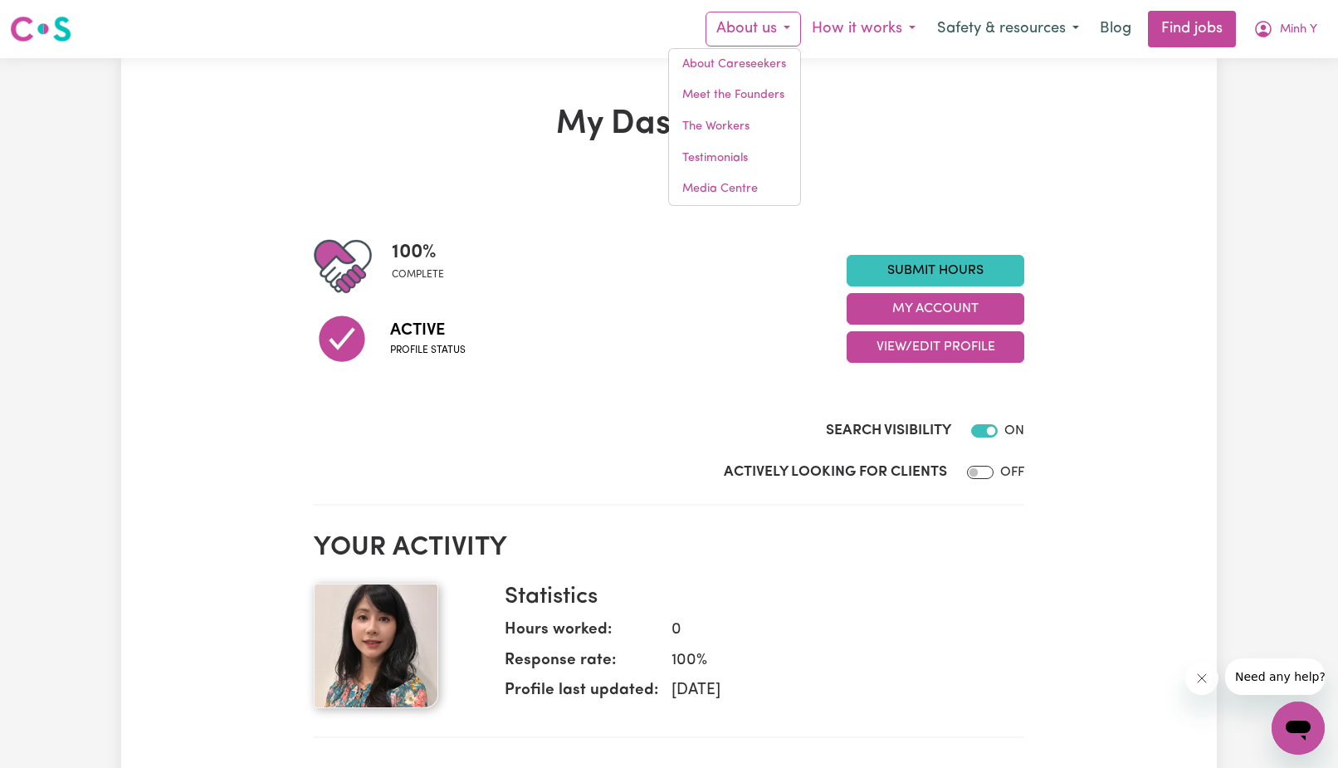
click at [882, 33] on button "How it works" at bounding box center [863, 29] width 125 height 35
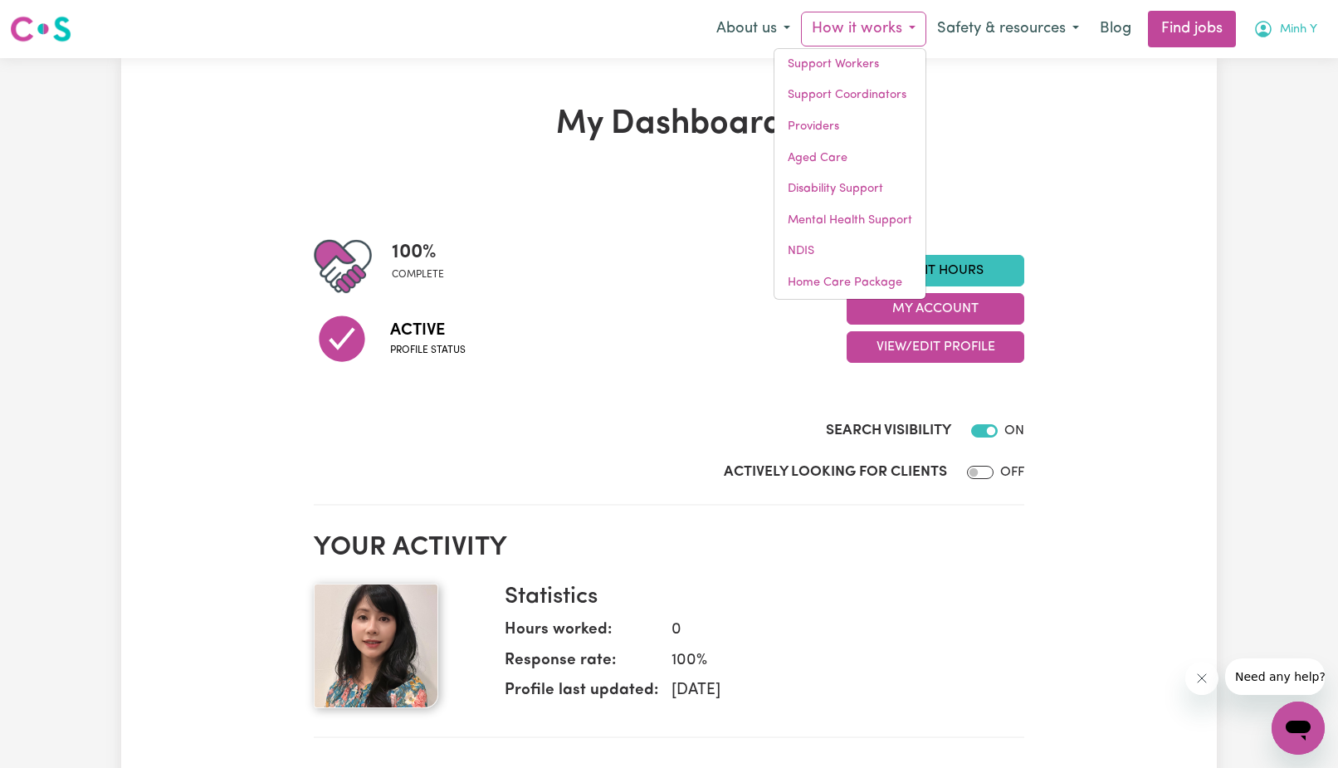
click at [1286, 20] on button "Minh Y" at bounding box center [1285, 29] width 85 height 35
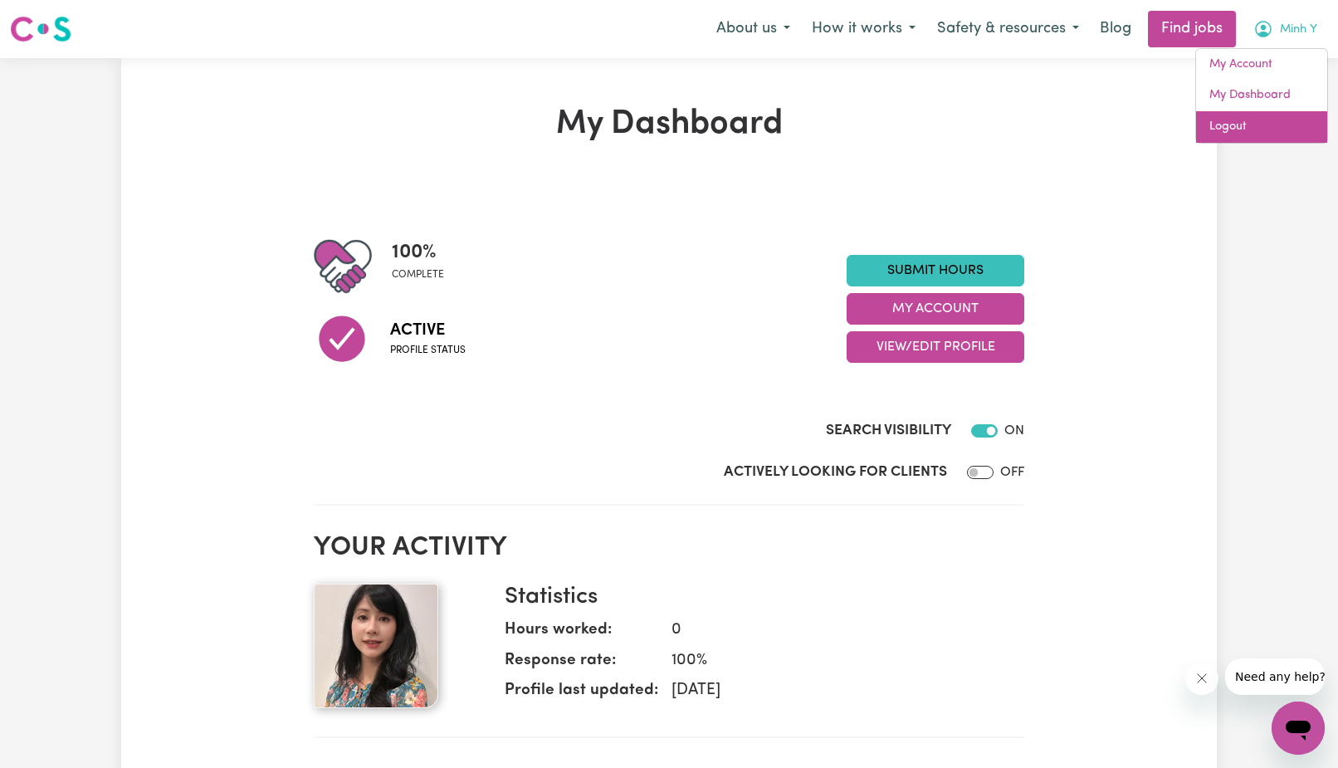
click at [1223, 128] on link "Logout" at bounding box center [1261, 127] width 131 height 32
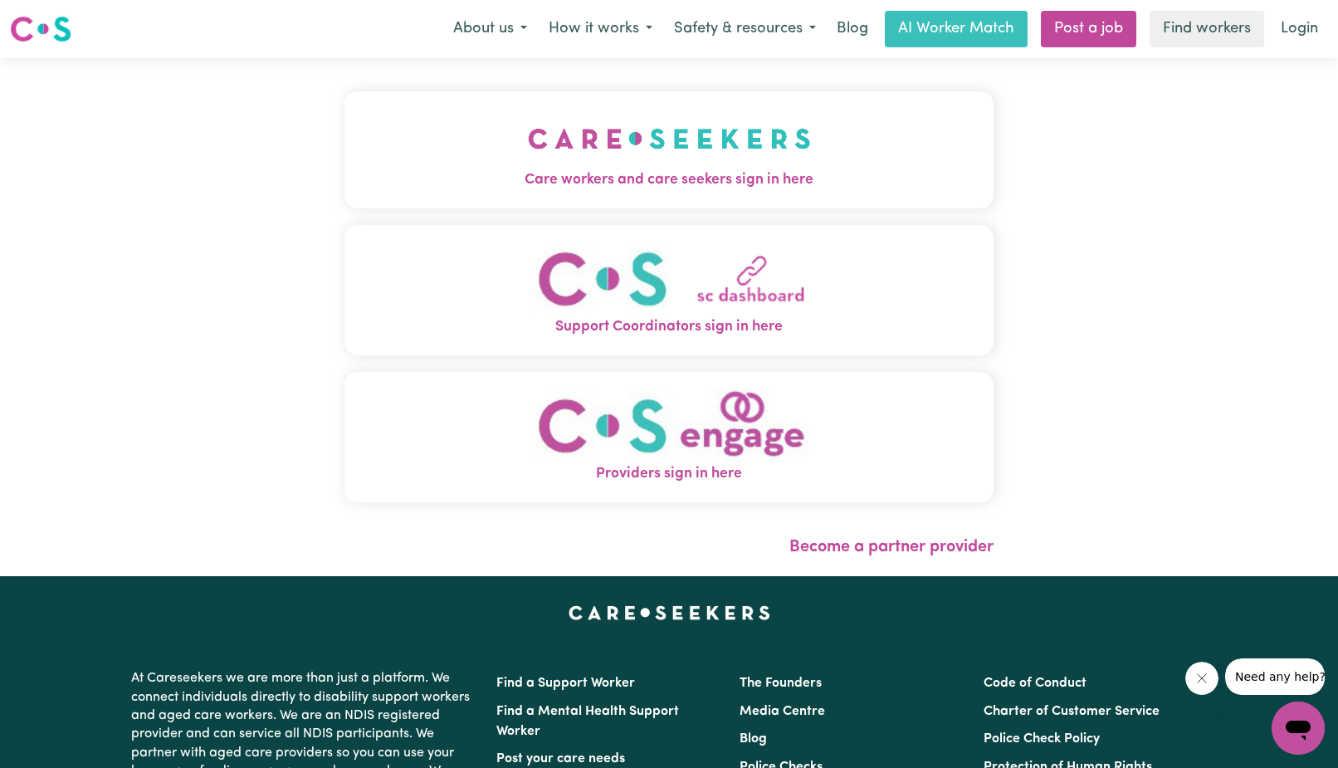
click at [718, 171] on span "Care workers and care seekers sign in here" at bounding box center [668, 180] width 649 height 22
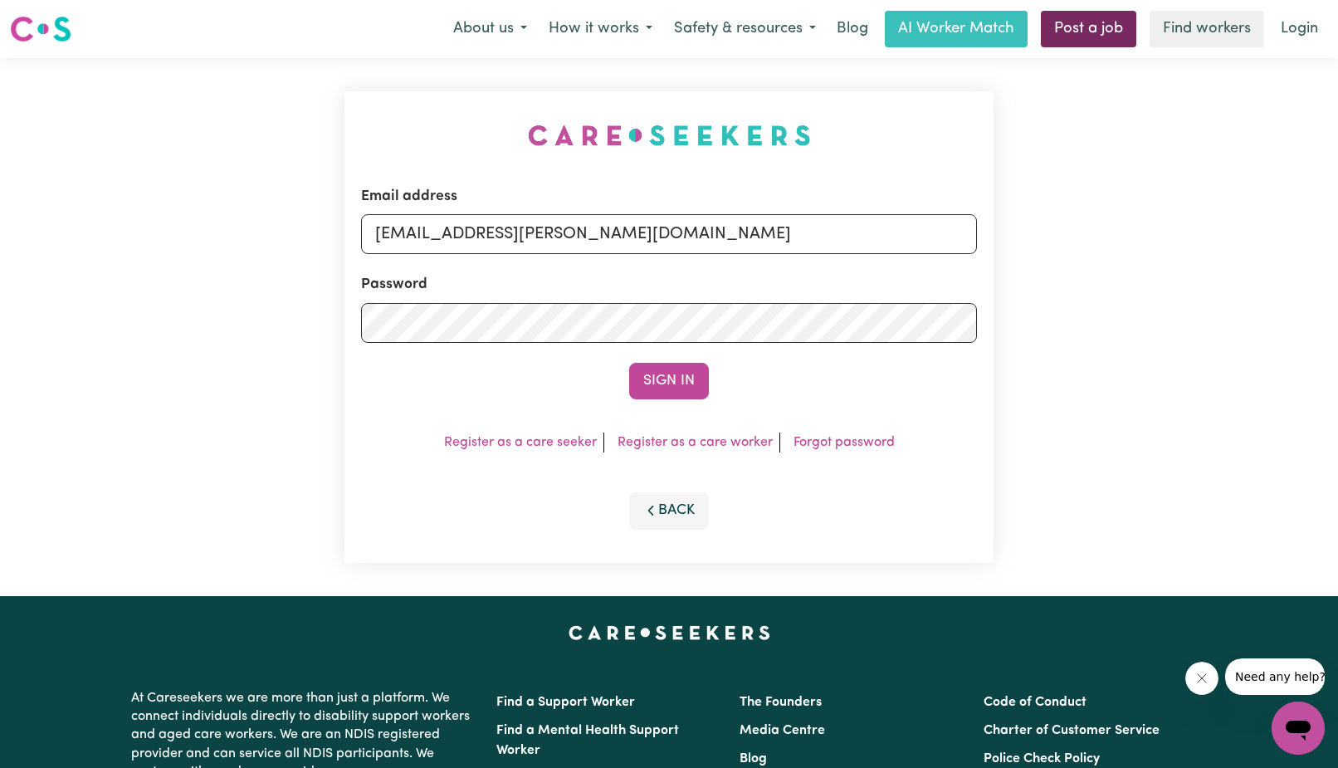
click at [1073, 27] on link "Post a job" at bounding box center [1088, 29] width 95 height 37
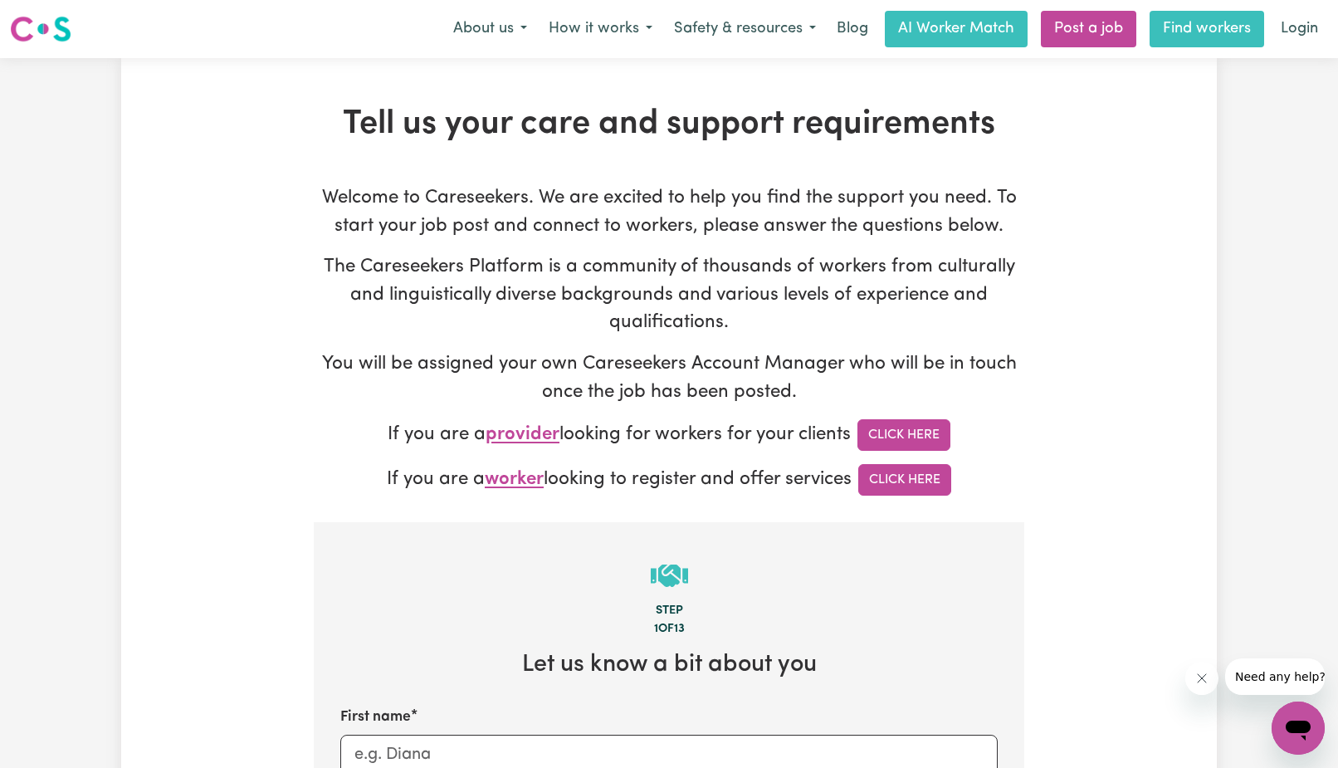
click at [1237, 22] on link "Find workers" at bounding box center [1207, 29] width 115 height 37
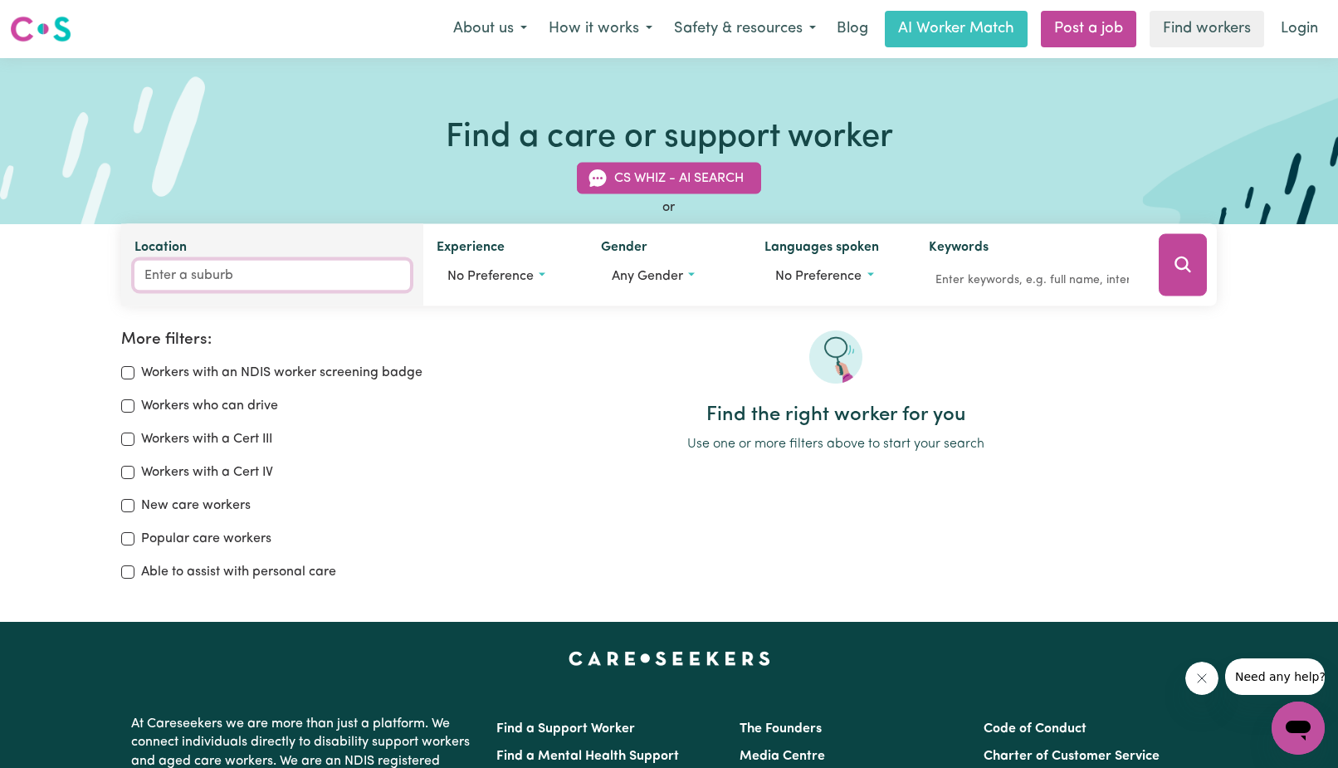
click at [170, 273] on input "Location" at bounding box center [271, 276] width 275 height 30
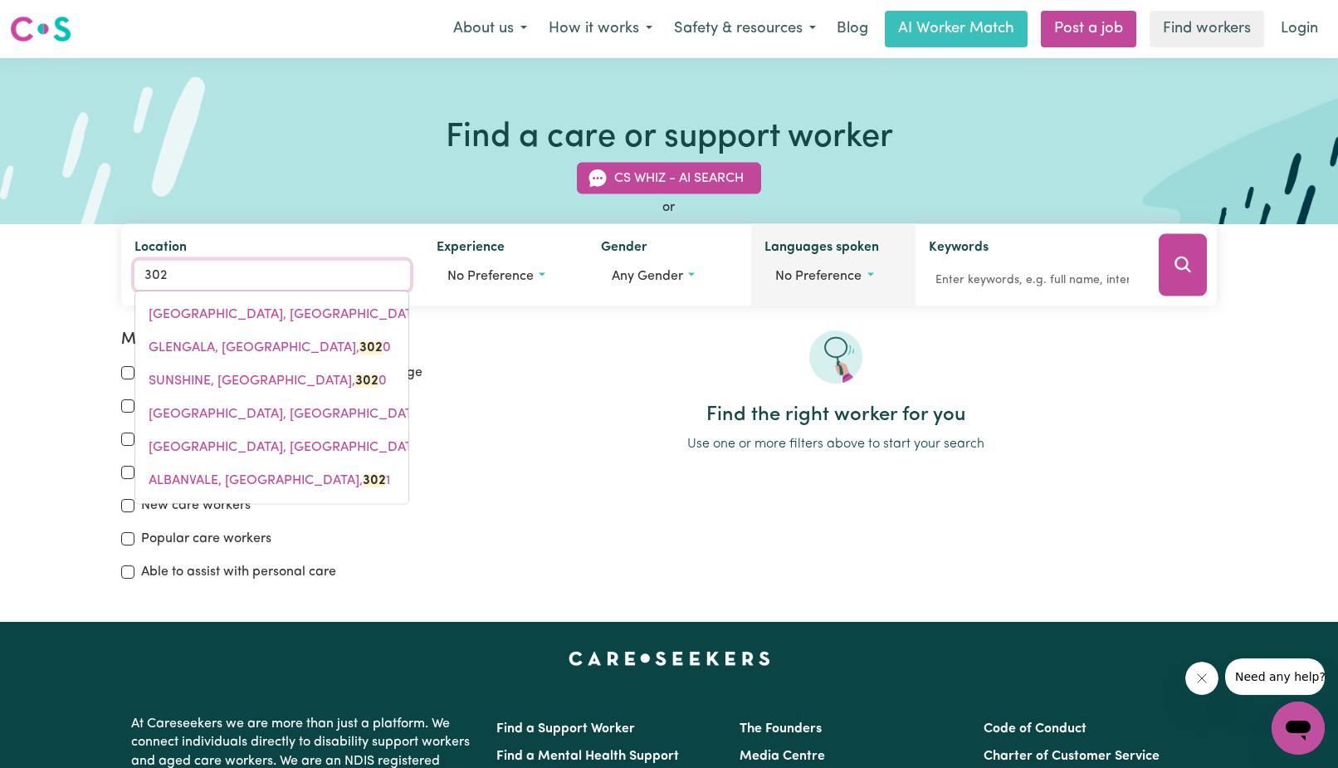
type input "3020"
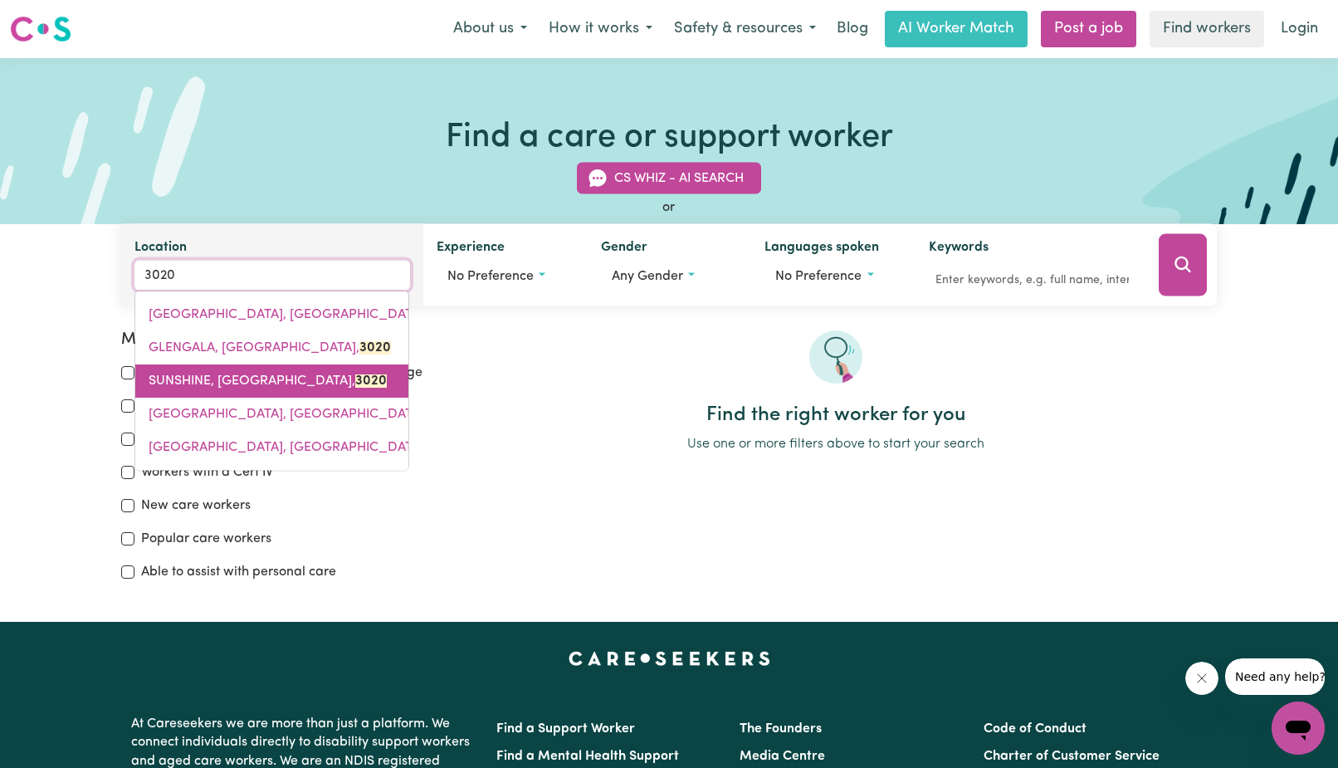
click at [241, 382] on span "SUNSHINE, [GEOGRAPHIC_DATA], 3020" at bounding box center [268, 380] width 238 height 13
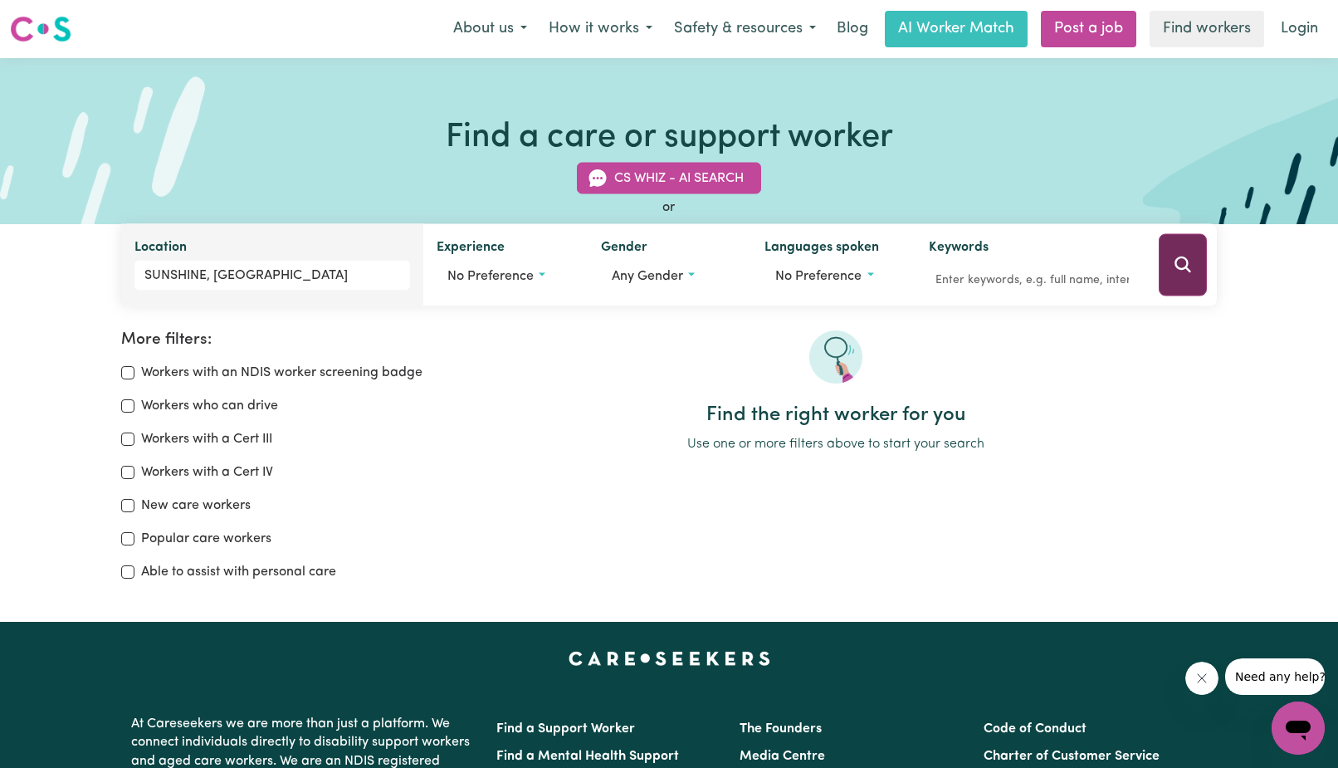
click at [1189, 267] on icon "Search" at bounding box center [1183, 265] width 20 height 20
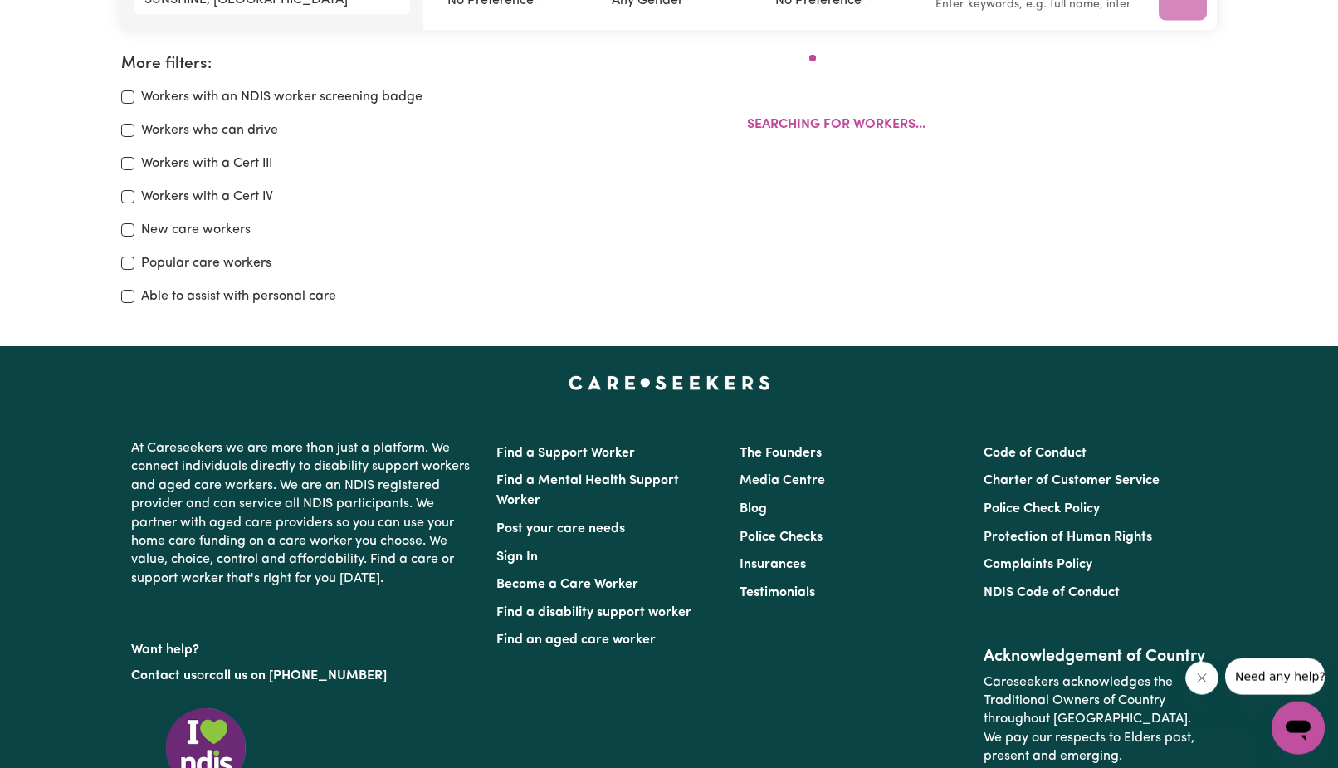
scroll to position [277, 0]
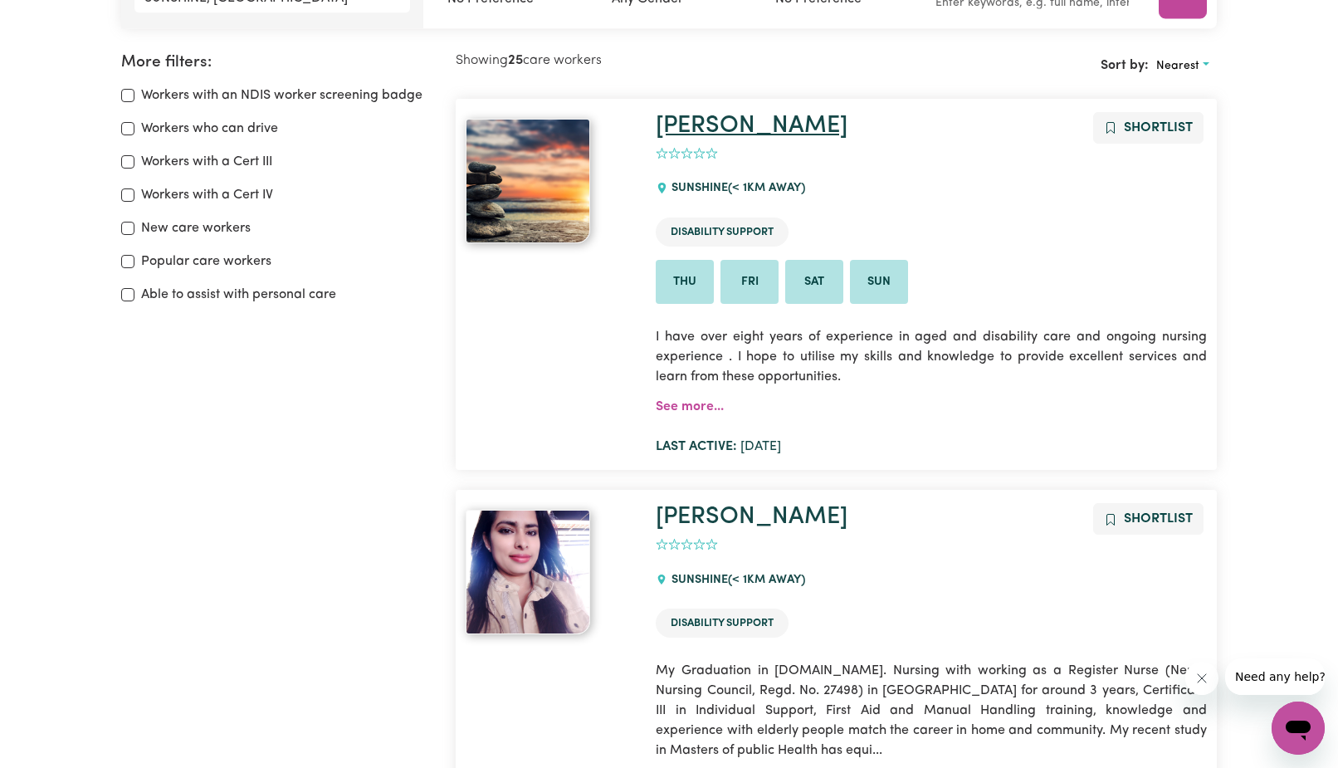
click at [678, 122] on link "[PERSON_NAME]" at bounding box center [752, 126] width 192 height 24
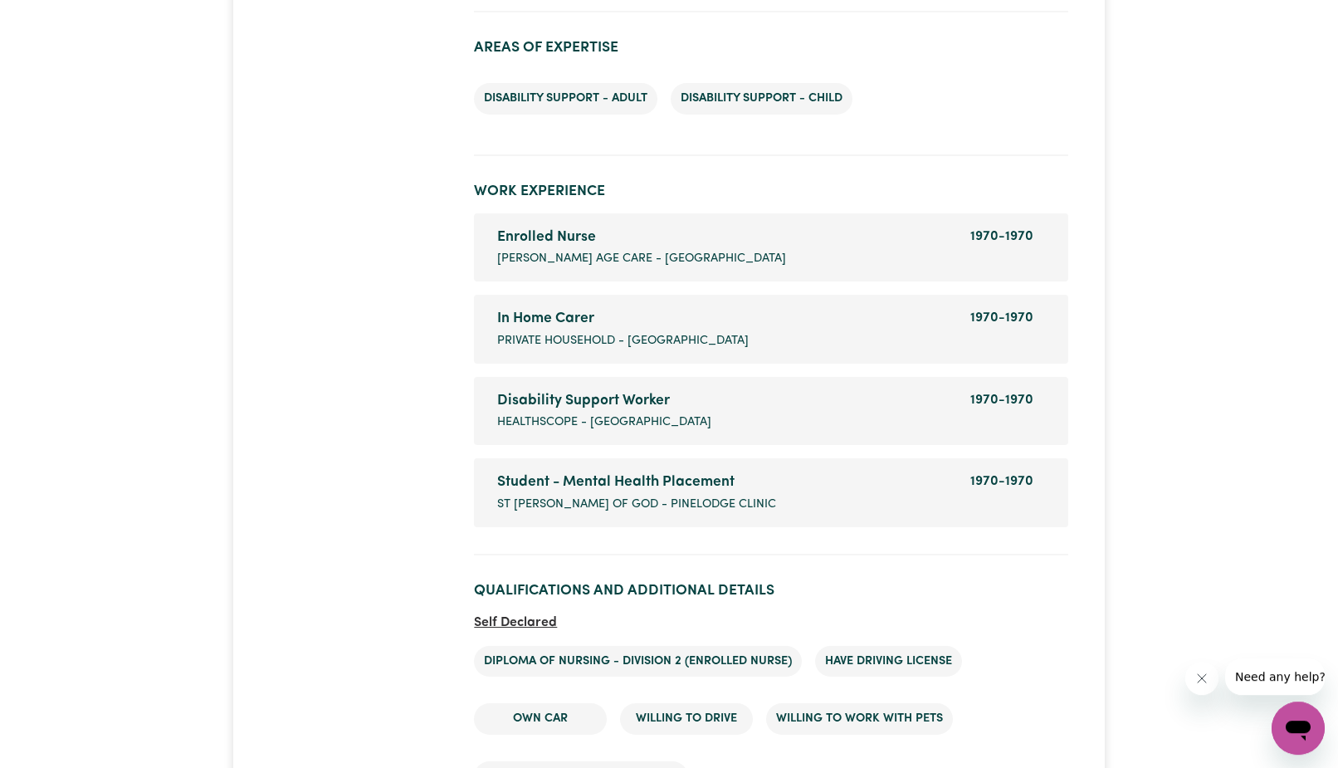
scroll to position [778, 0]
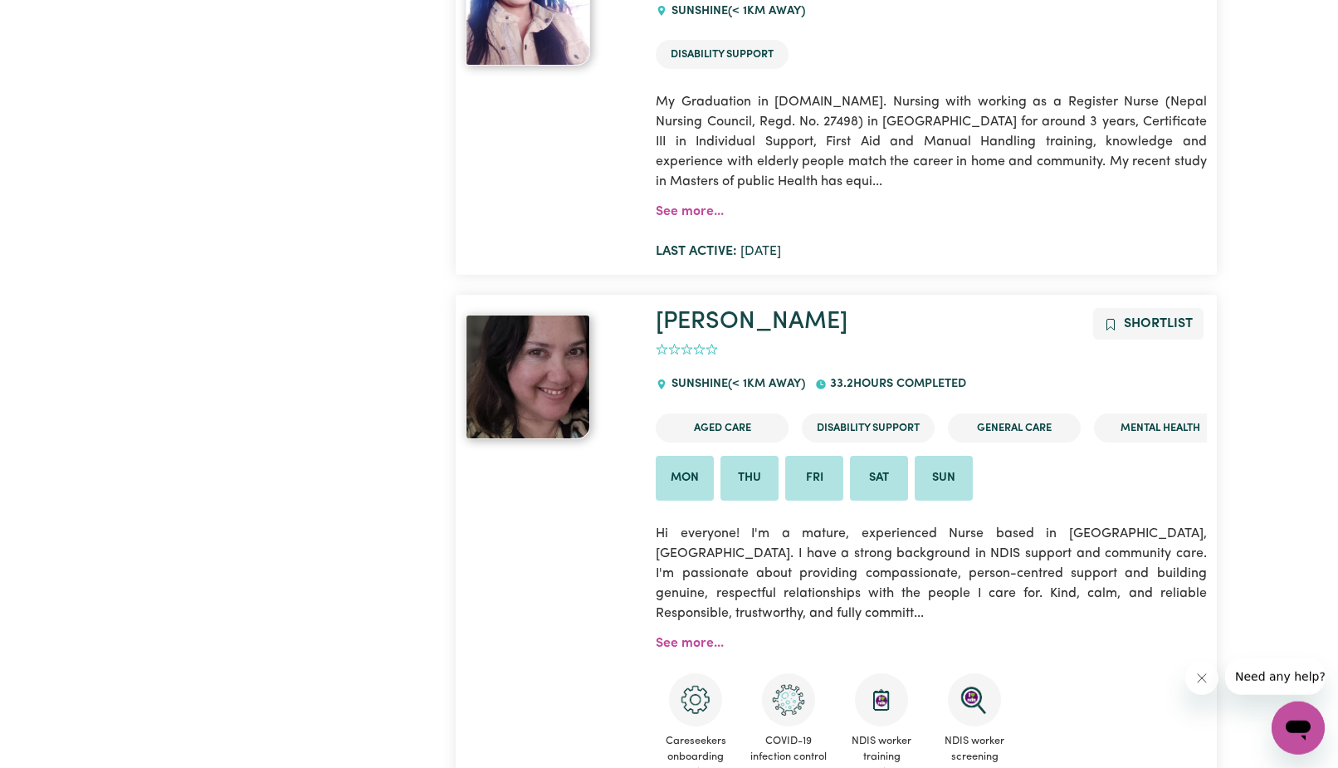
scroll to position [671, 0]
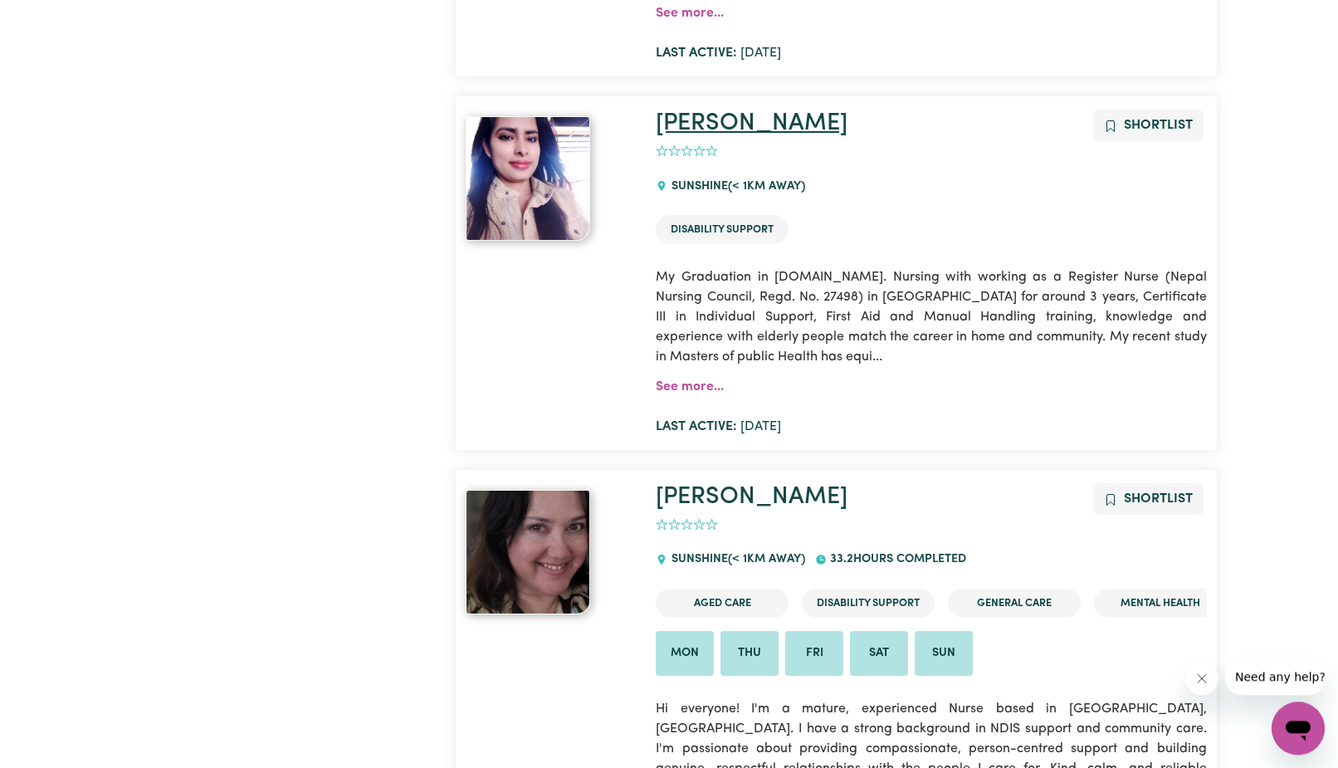
click at [671, 129] on link "[PERSON_NAME]" at bounding box center [752, 123] width 192 height 24
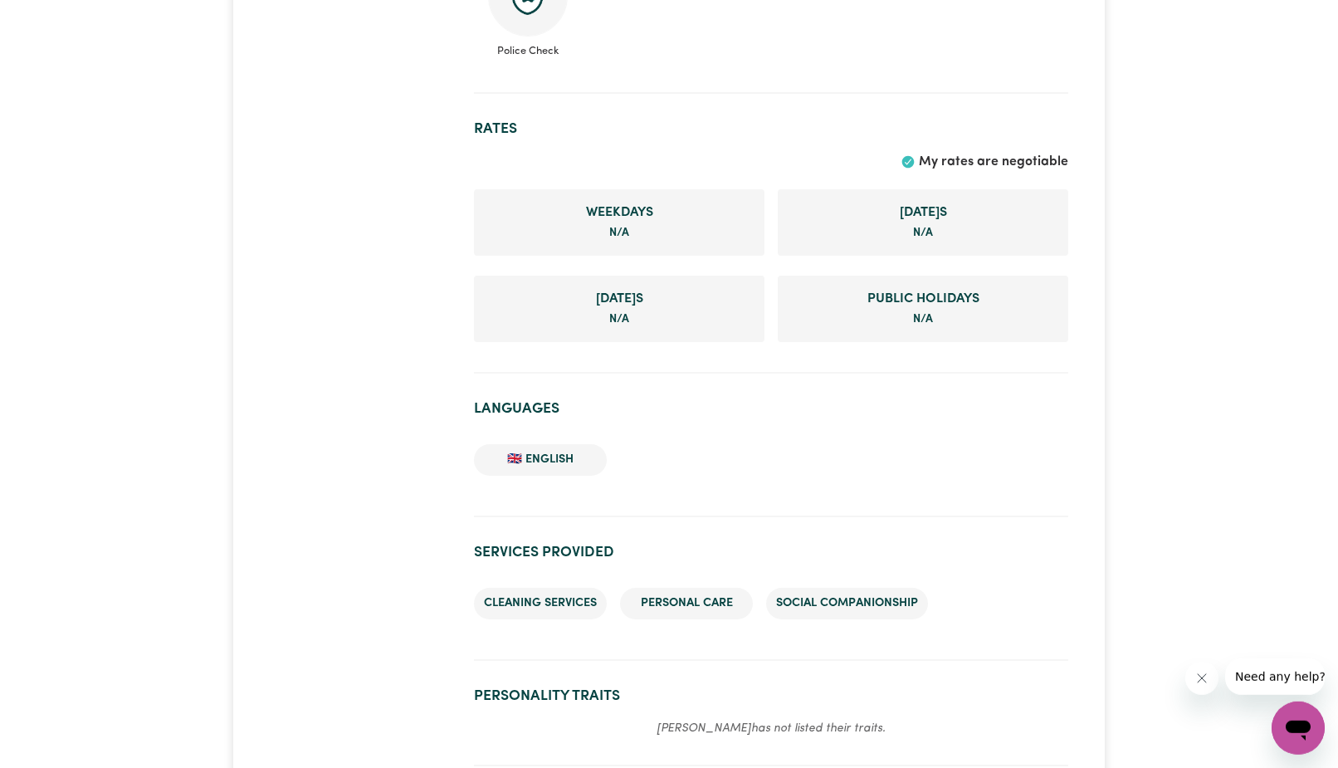
scroll to position [1418, 0]
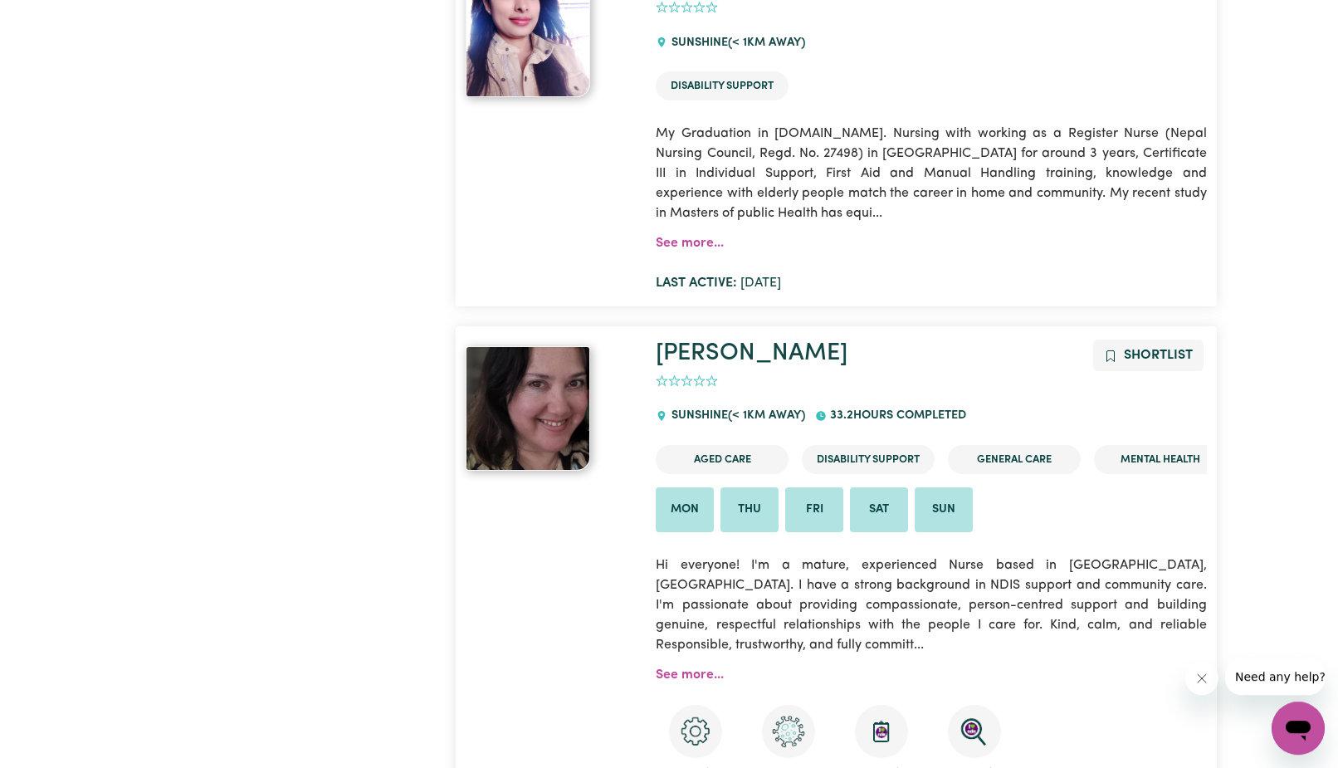
scroll to position [958, 0]
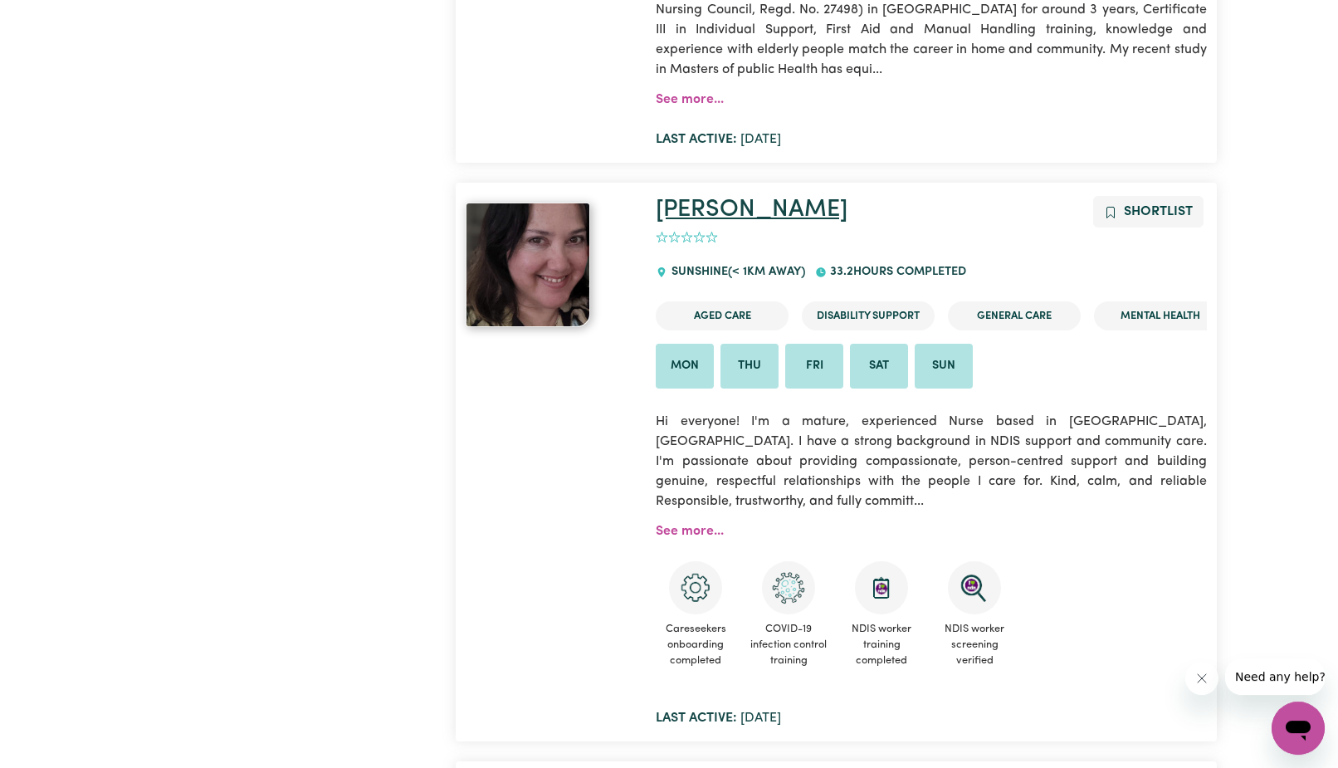
click at [666, 198] on link "[PERSON_NAME]" at bounding box center [752, 210] width 192 height 24
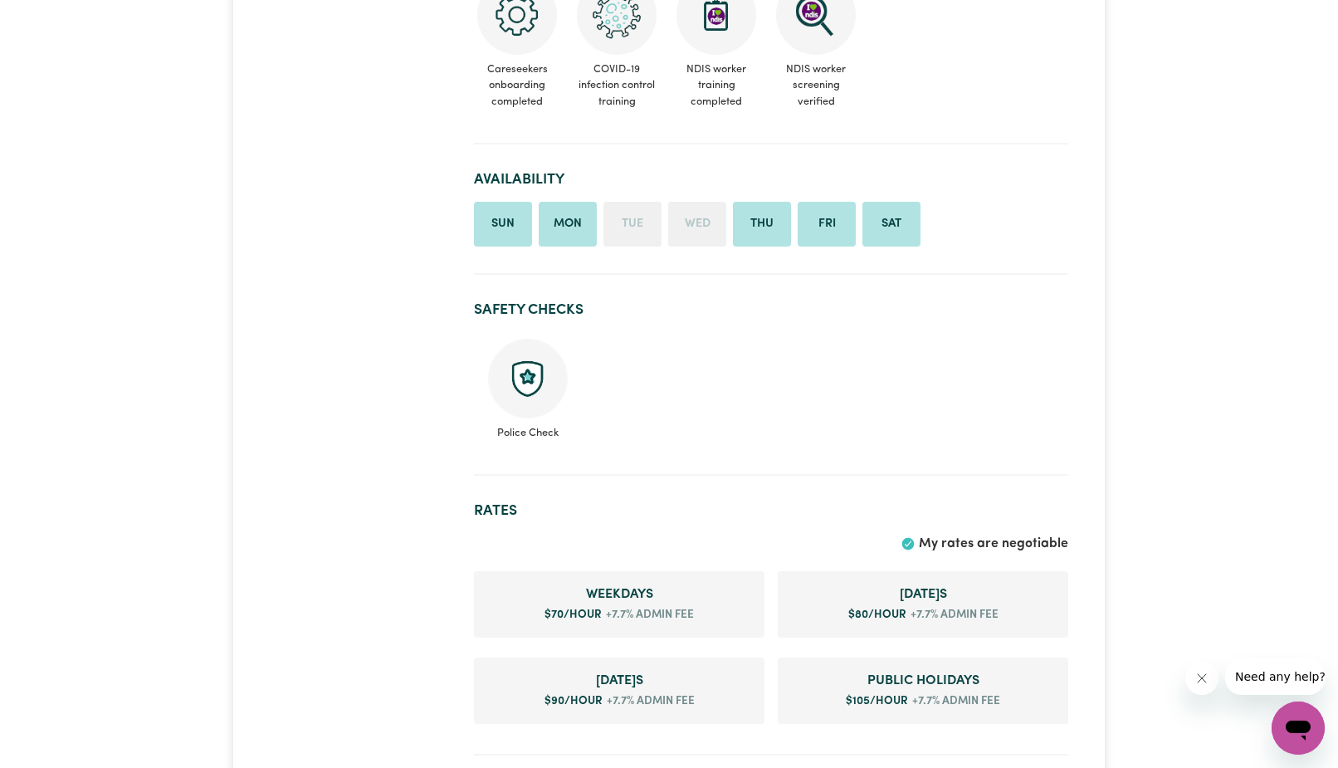
scroll to position [1131, 0]
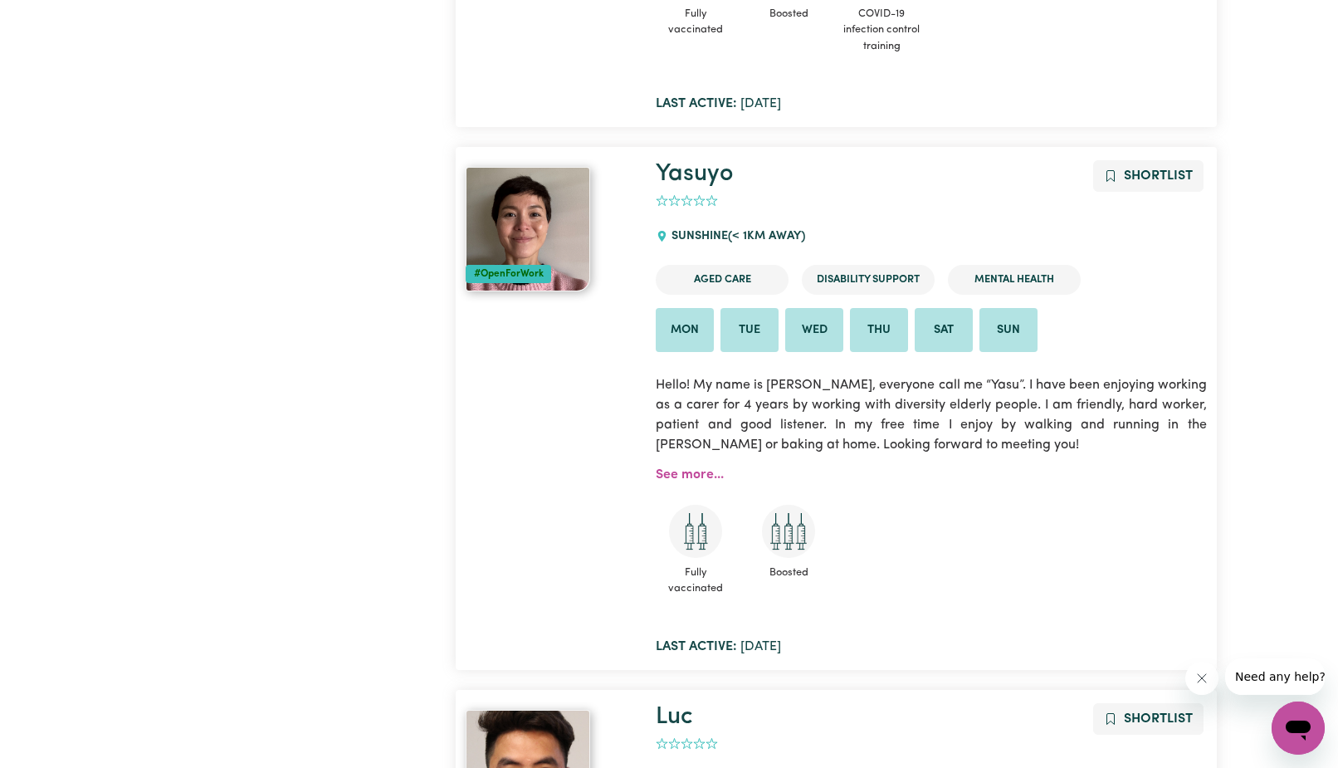
scroll to position [2921, 0]
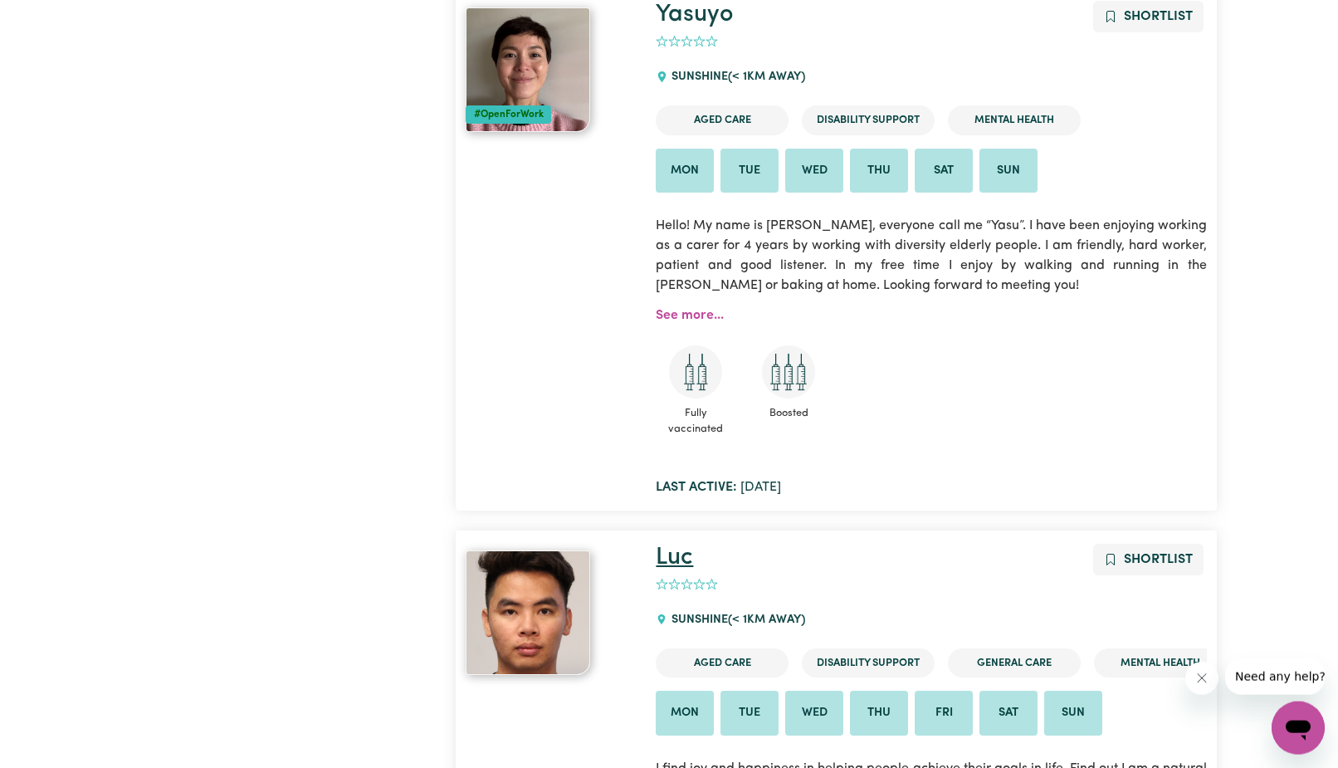
click at [669, 545] on link "Luc" at bounding box center [674, 557] width 37 height 24
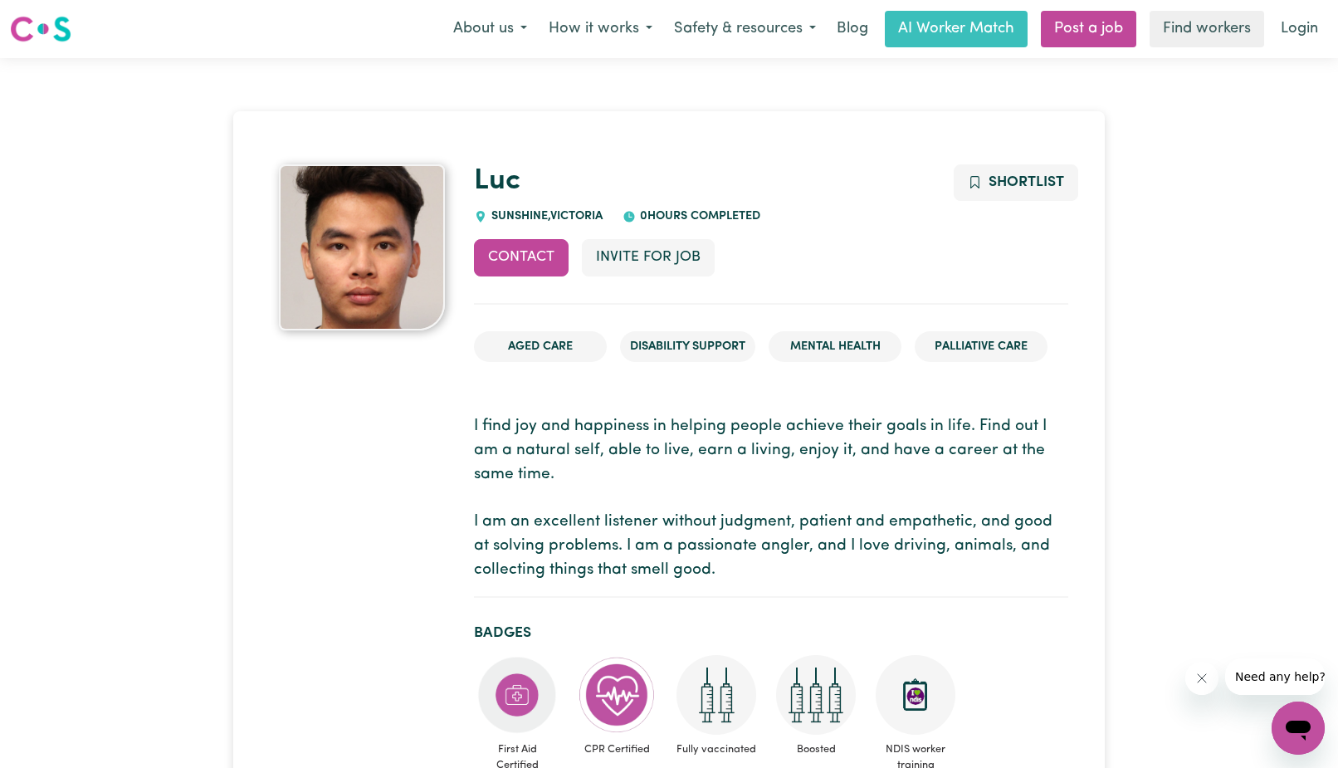
click at [30, 34] on img at bounding box center [40, 29] width 61 height 30
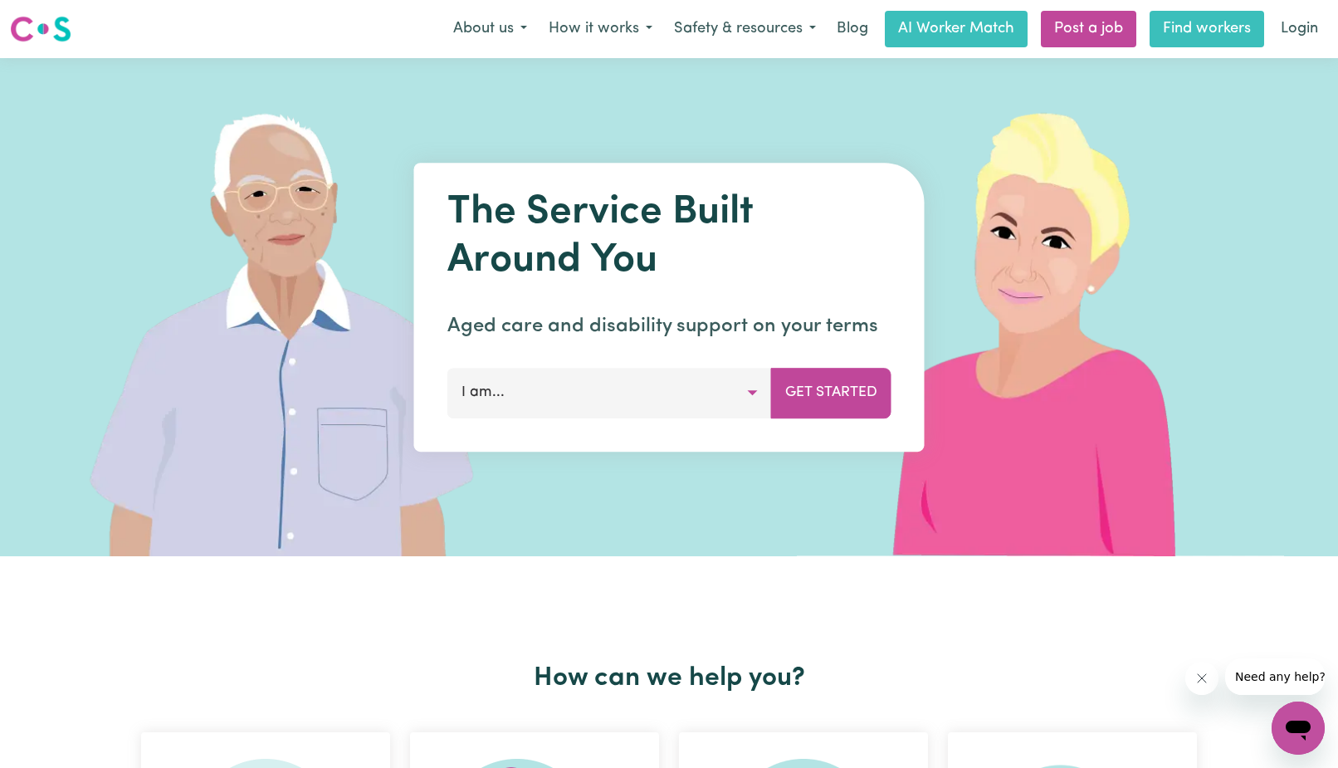
click at [1197, 39] on link "Find workers" at bounding box center [1207, 29] width 115 height 37
